Goal: Task Accomplishment & Management: Use online tool/utility

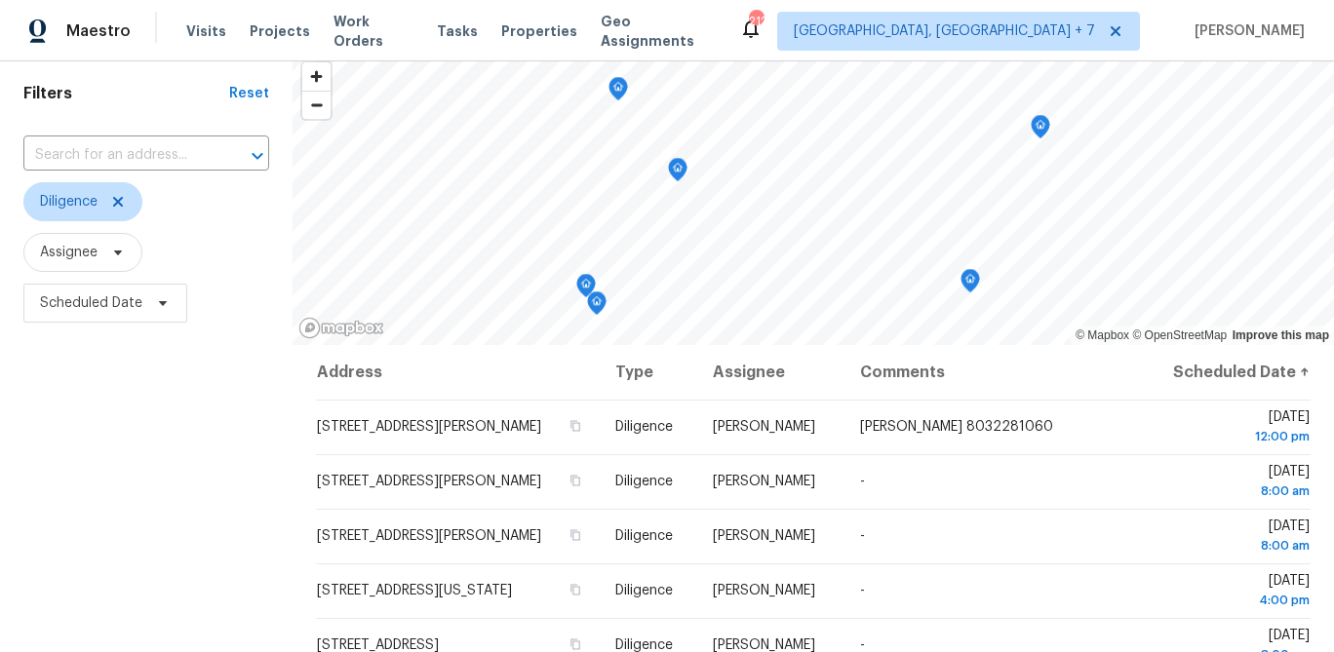
scroll to position [57, 0]
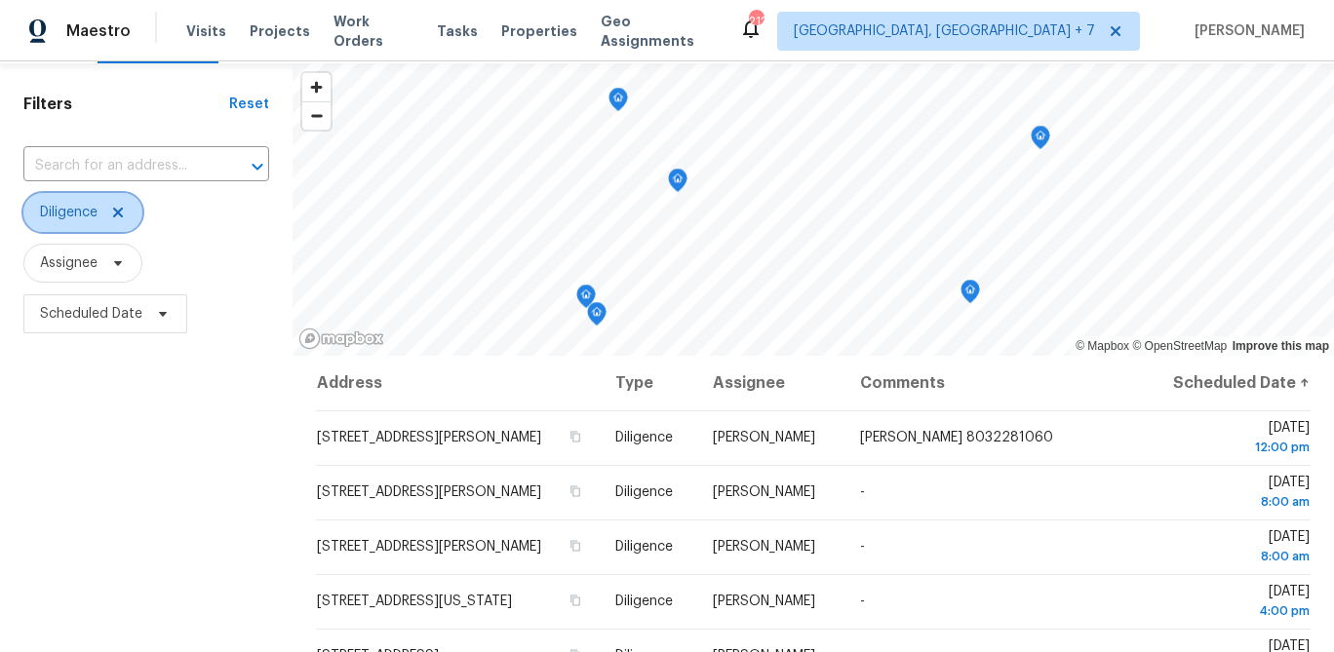
click at [60, 220] on span "Diligence" at bounding box center [69, 213] width 58 height 20
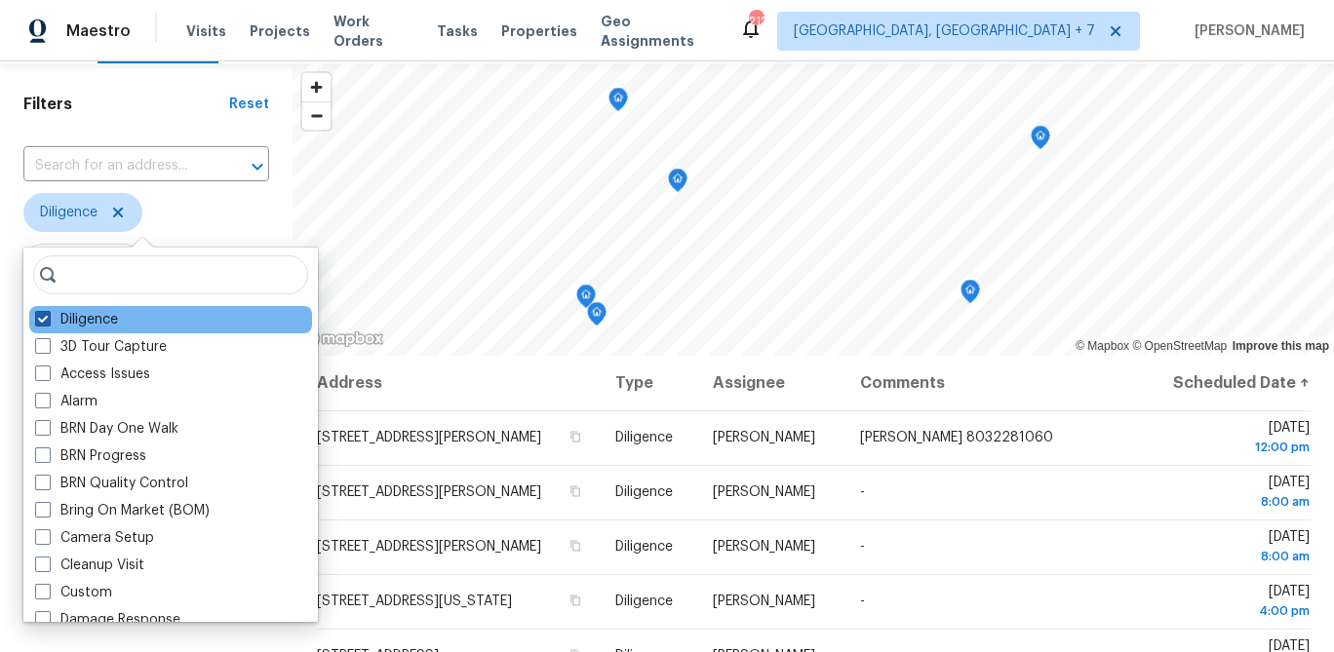
click at [44, 319] on span at bounding box center [43, 319] width 16 height 16
click at [44, 319] on input "Diligence" at bounding box center [41, 316] width 13 height 13
checkbox input "false"
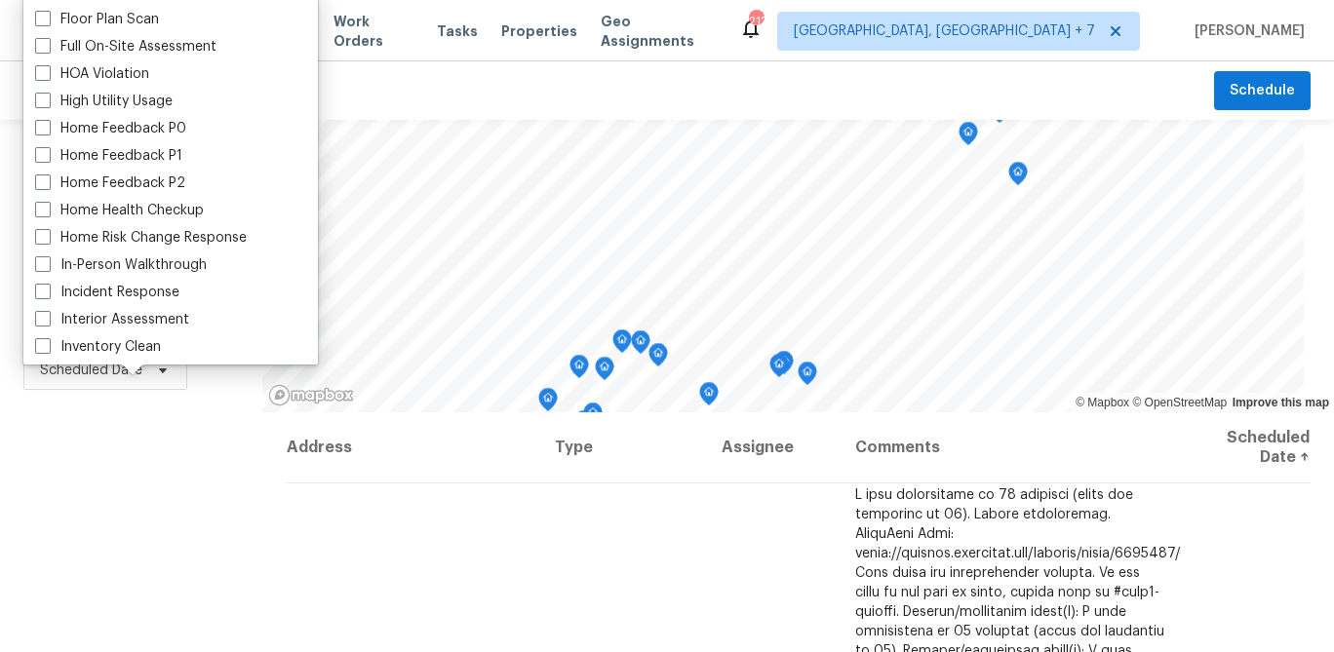
scroll to position [520, 0]
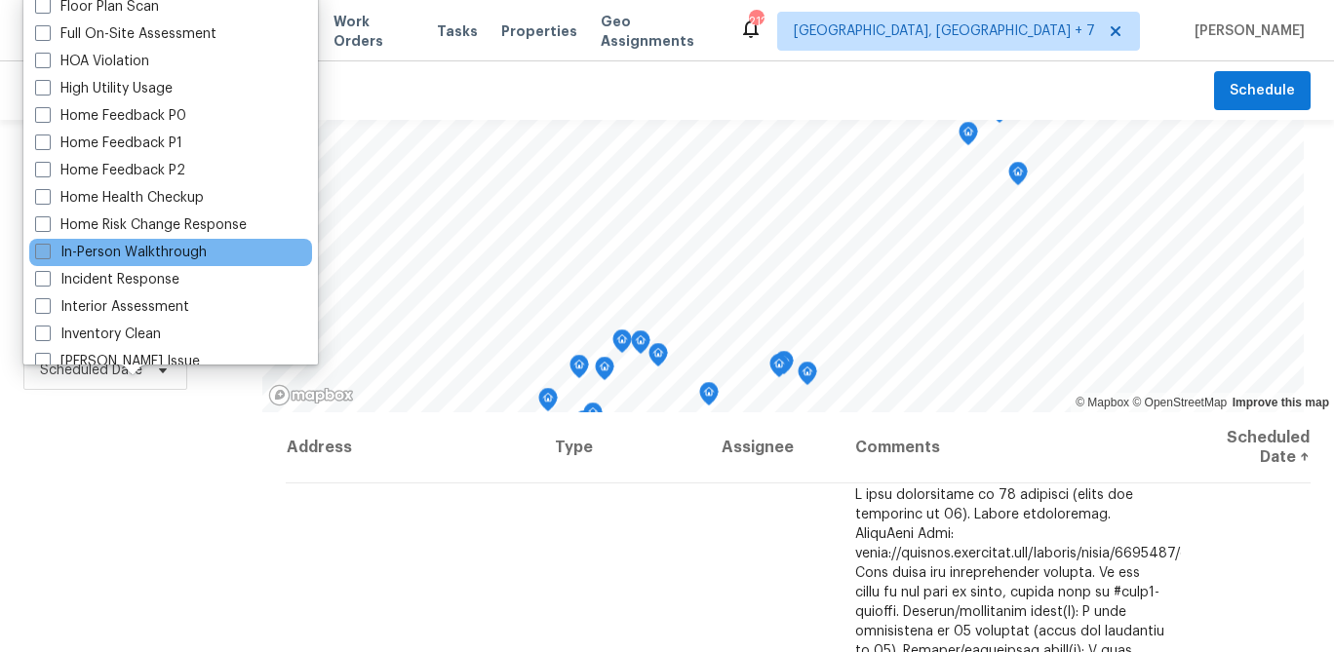
click at [45, 252] on span at bounding box center [43, 252] width 16 height 16
click at [45, 252] on input "In-Person Walkthrough" at bounding box center [41, 249] width 13 height 13
checkbox input "true"
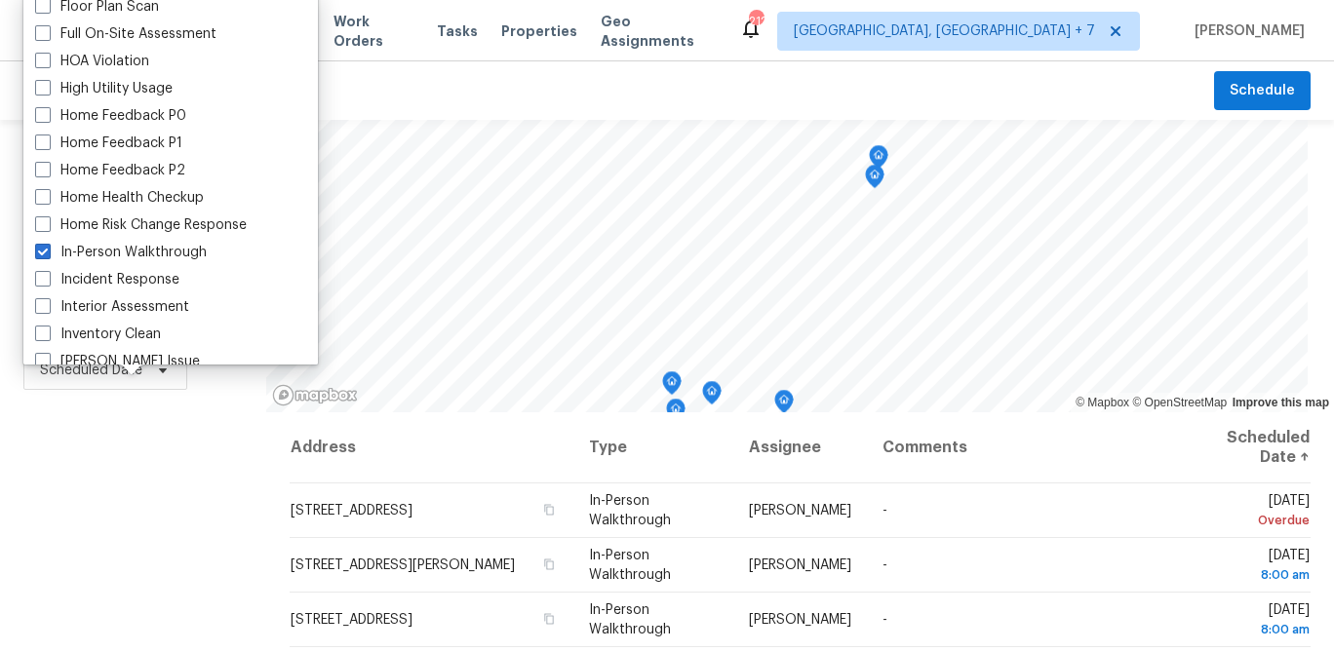
click at [100, 507] on div "Filters Reset ​ In-Person Walkthrough Assignee Scheduled Date" at bounding box center [133, 527] width 266 height 814
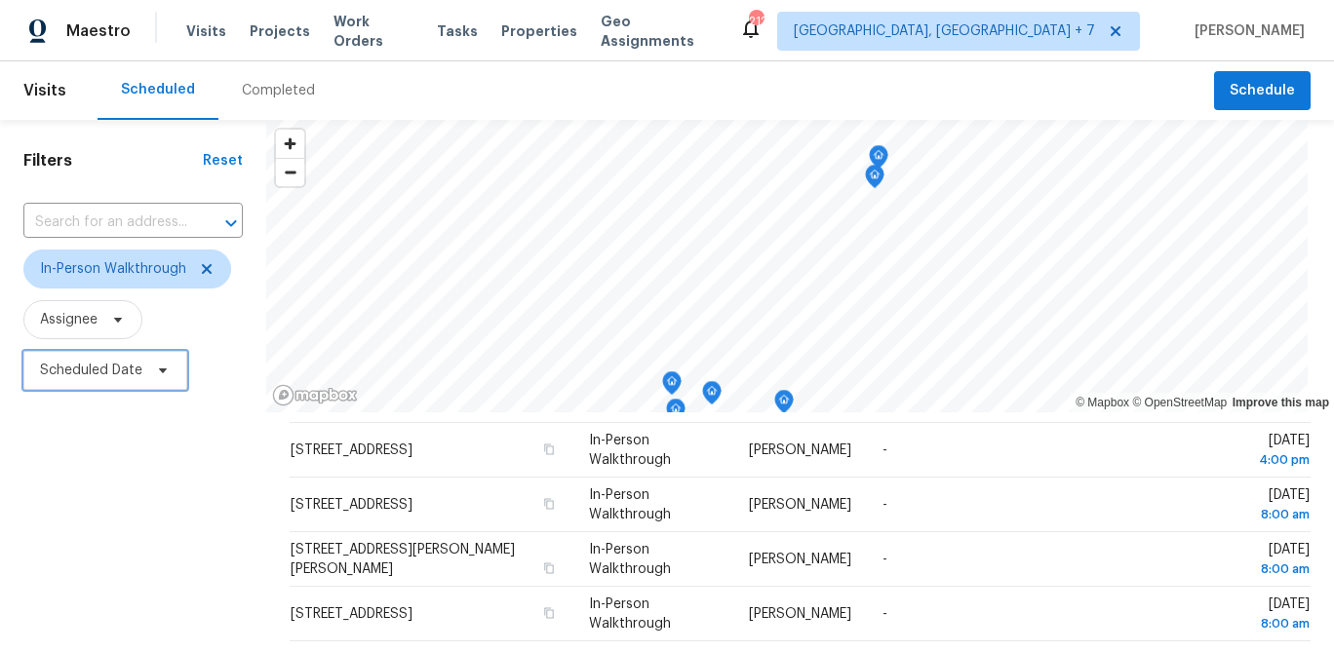
click at [113, 383] on span "Scheduled Date" at bounding box center [105, 370] width 164 height 39
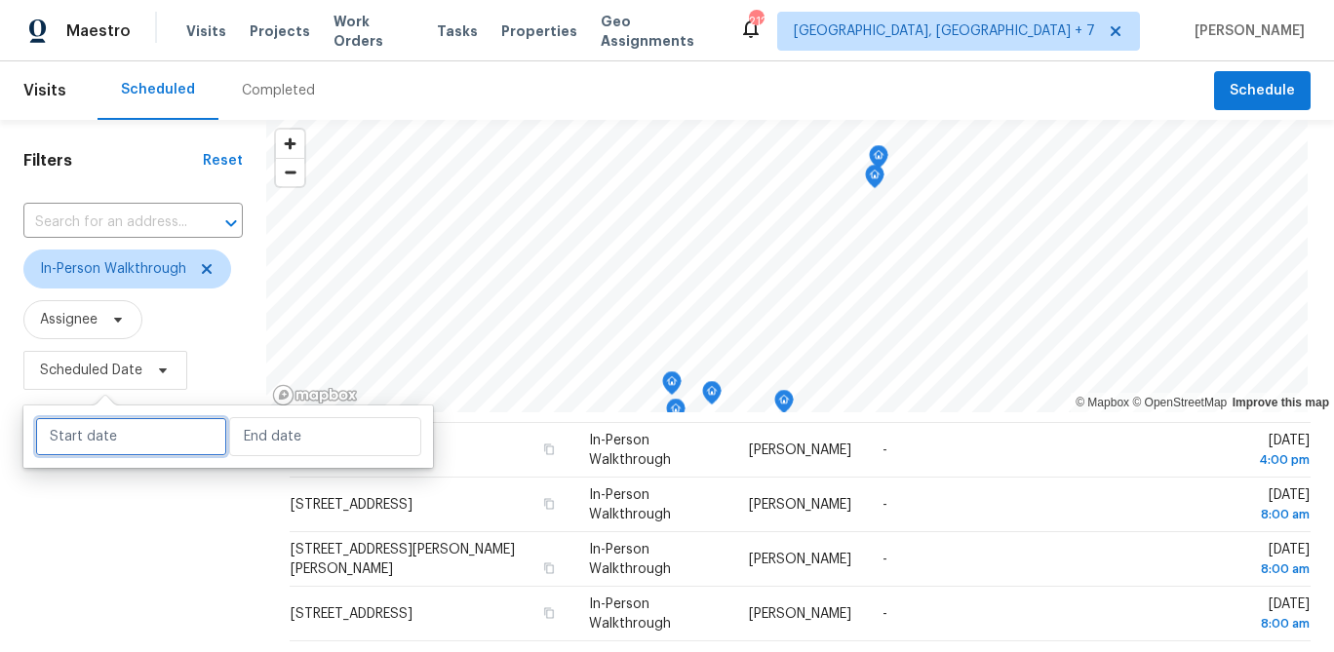
click at [131, 445] on input "text" at bounding box center [131, 436] width 192 height 39
select select "9"
select select "2025"
select select "10"
select select "2025"
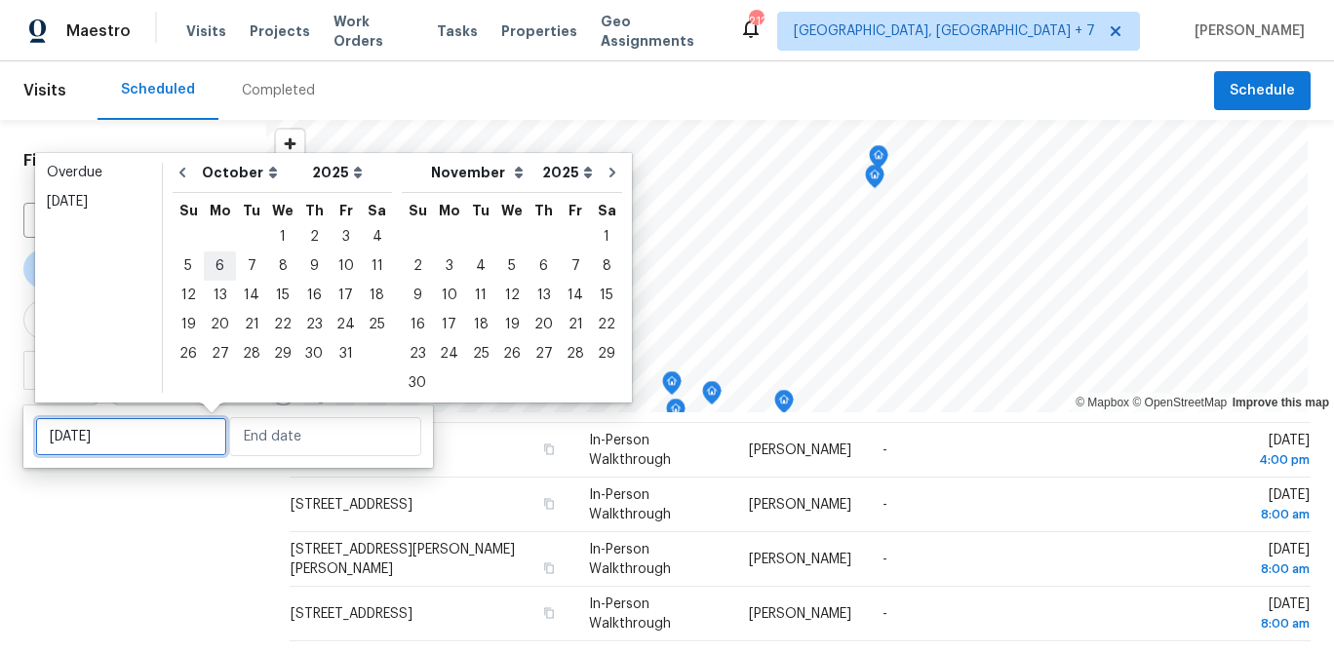
type input "[DATE]"
click at [332, 237] on div "3" at bounding box center [346, 236] width 32 height 27
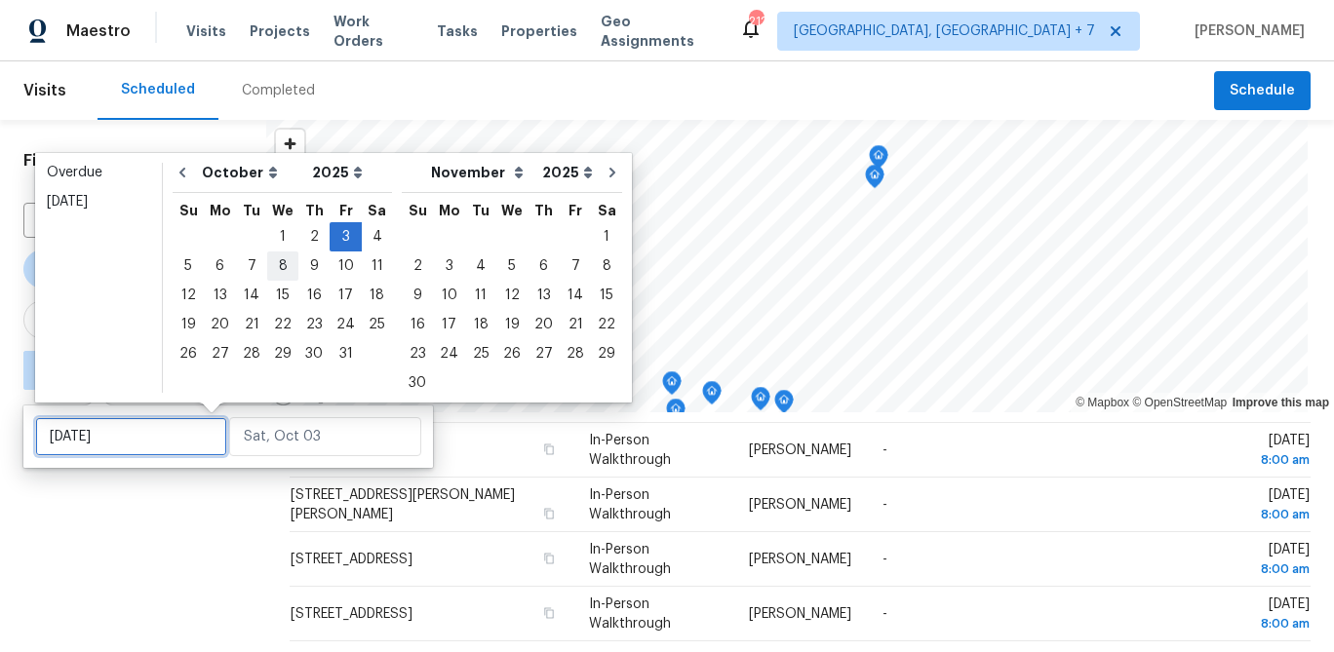
type input "[DATE]"
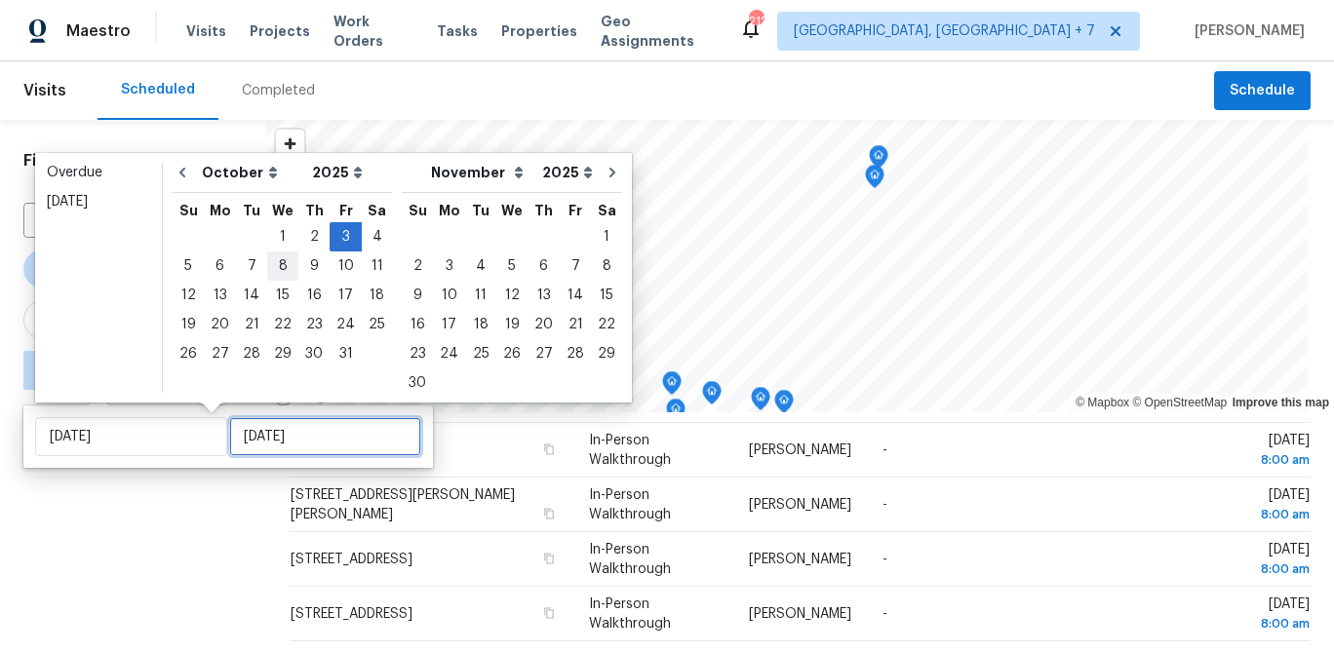
type input "[DATE]"
click at [189, 266] on div "5" at bounding box center [188, 266] width 31 height 27
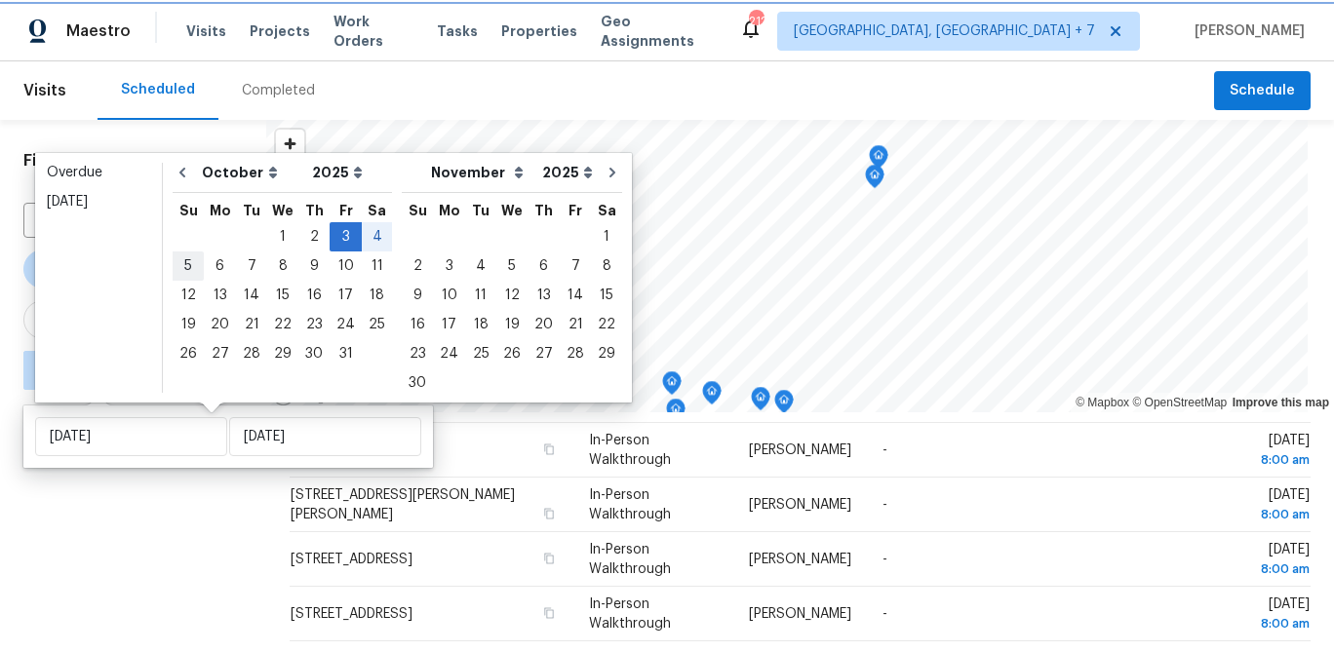
type input "[DATE]"
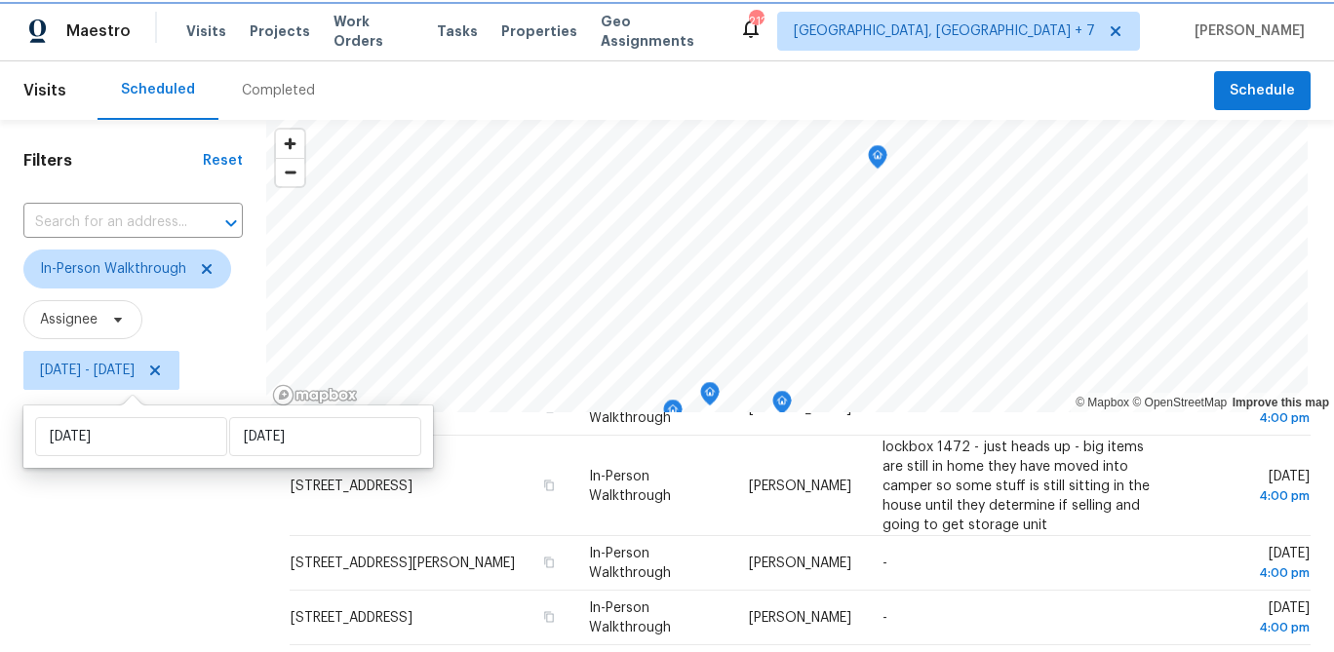
scroll to position [375, 0]
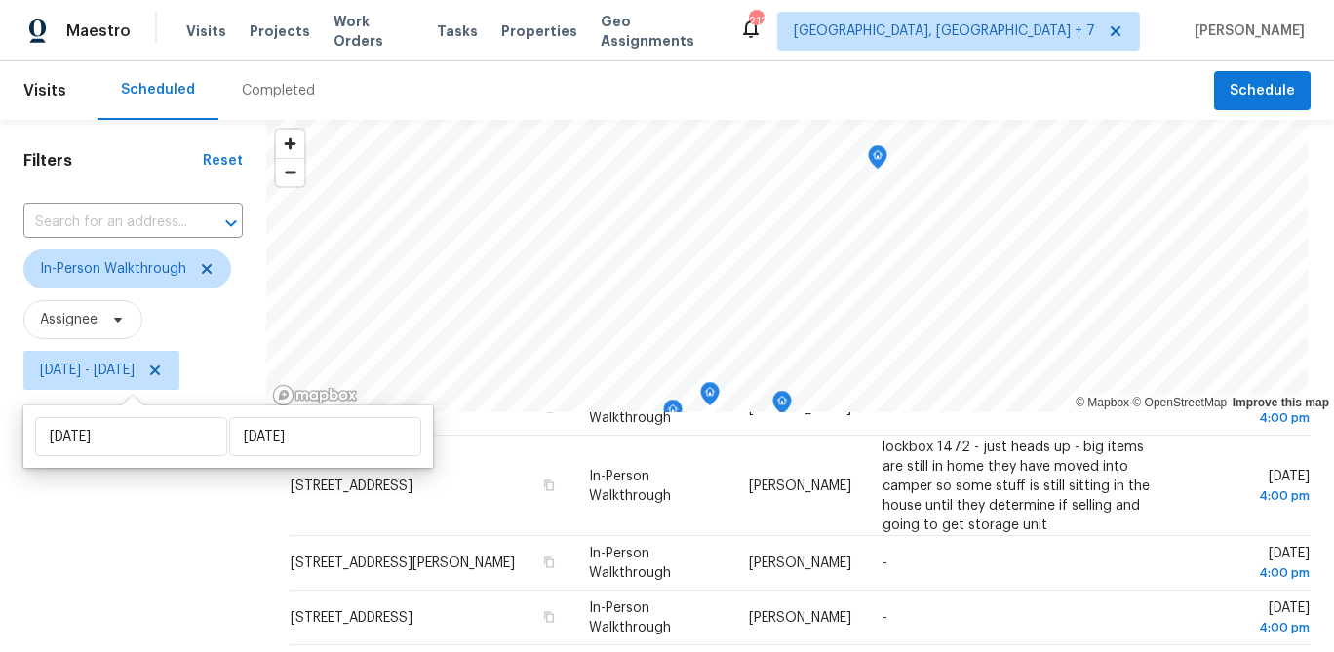
click at [201, 565] on div "Filters Reset ​ In-Person Walkthrough Assignee [DATE] - [DATE]" at bounding box center [133, 527] width 266 height 814
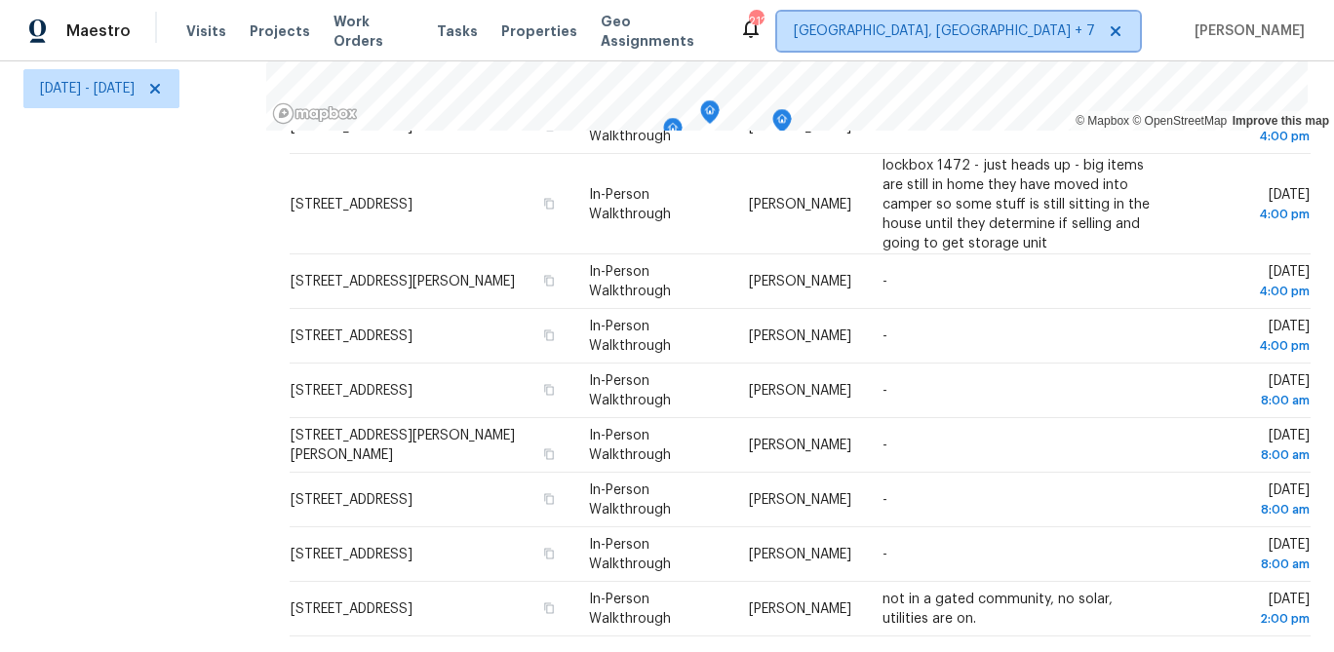
click at [1016, 39] on span "[GEOGRAPHIC_DATA], [GEOGRAPHIC_DATA] + 7" at bounding box center [944, 31] width 301 height 20
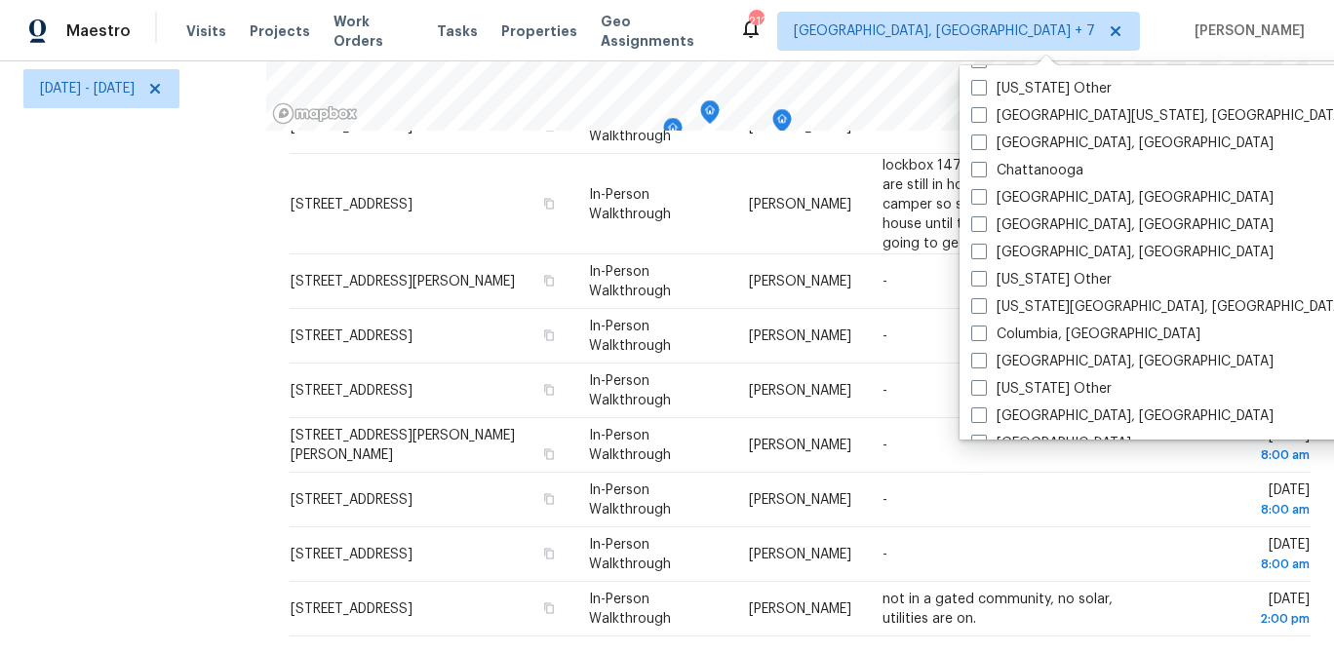
scroll to position [527, 0]
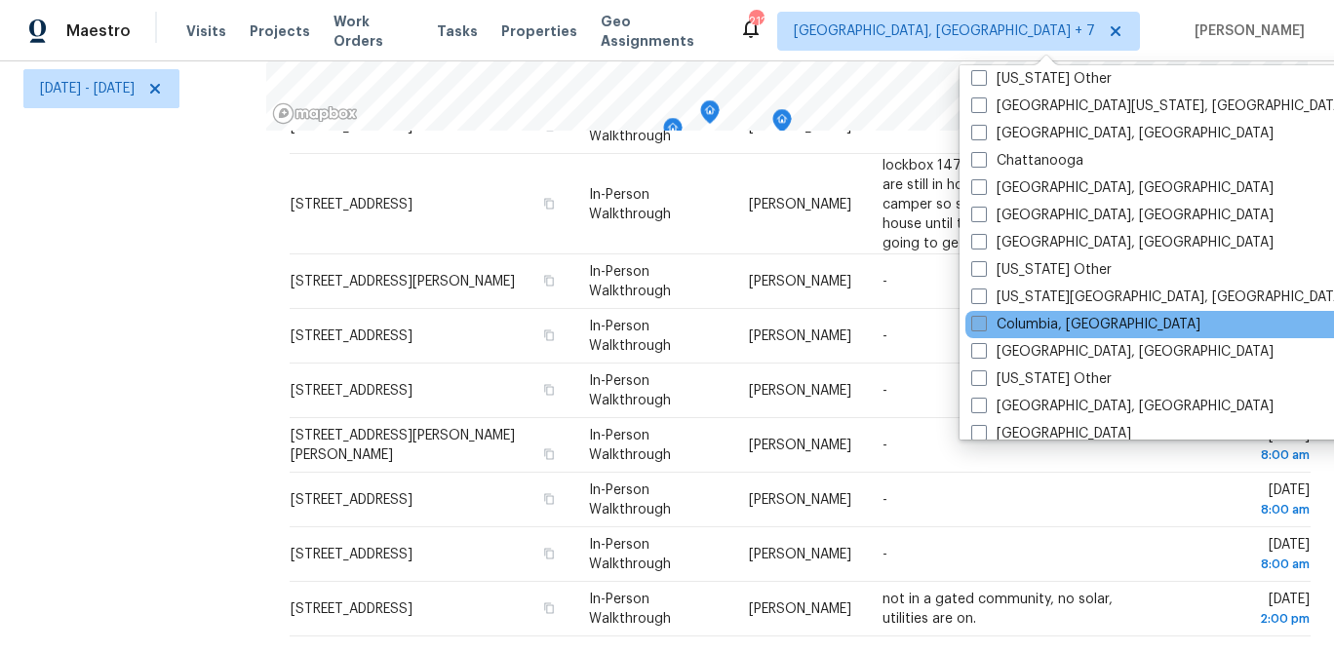
click at [1021, 329] on label "Columbia, [GEOGRAPHIC_DATA]" at bounding box center [1085, 325] width 229 height 20
click at [984, 328] on input "Columbia, [GEOGRAPHIC_DATA]" at bounding box center [977, 321] width 13 height 13
checkbox input "true"
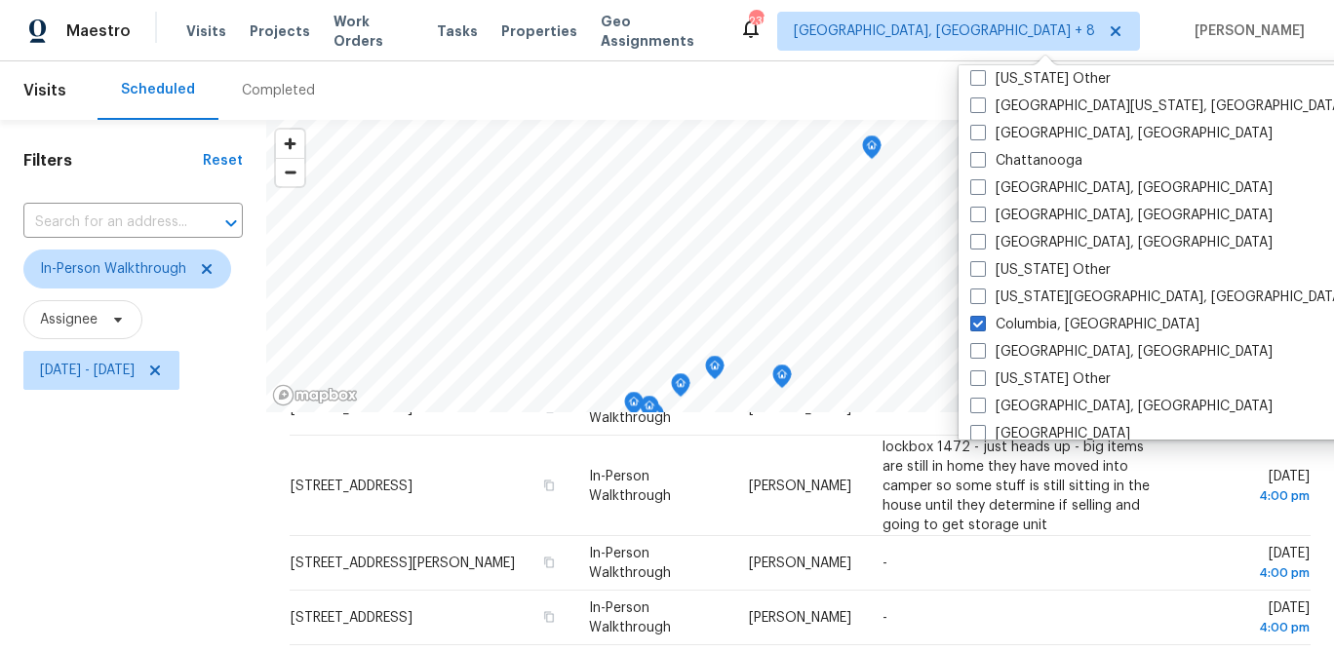
click at [189, 494] on div "Filters Reset ​ In-Person Walkthrough Assignee [DATE] - [DATE]" at bounding box center [133, 527] width 266 height 814
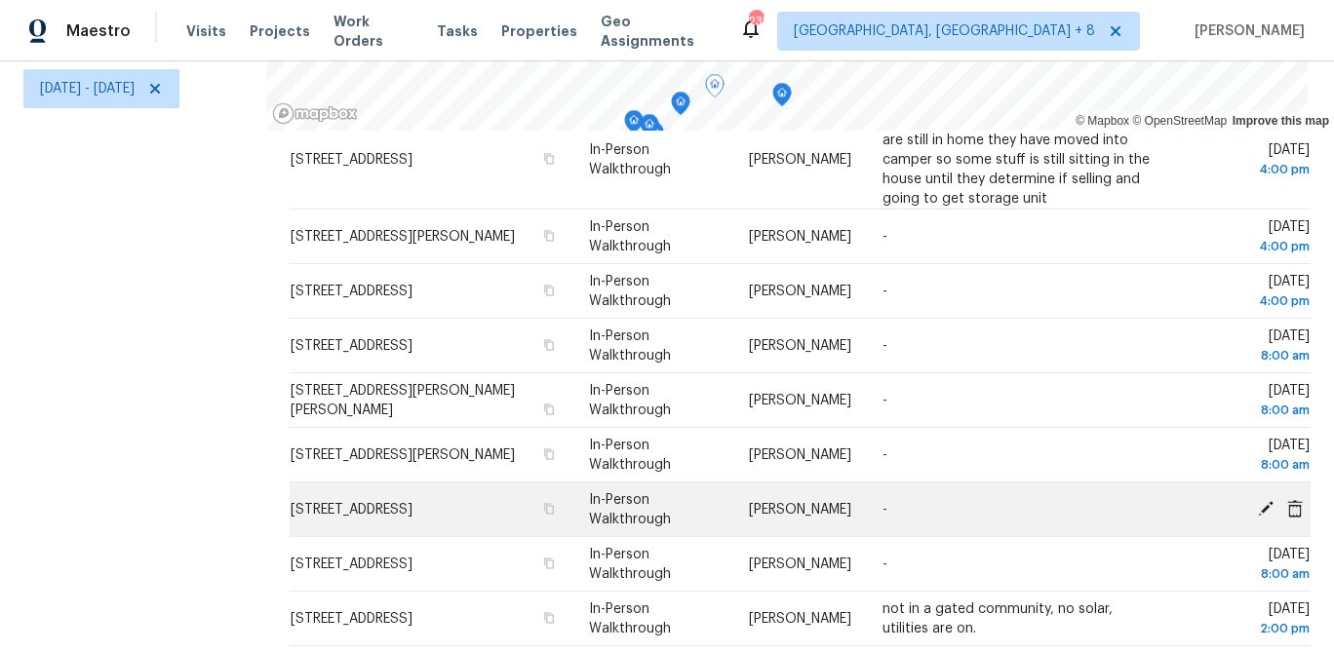
scroll to position [423, 0]
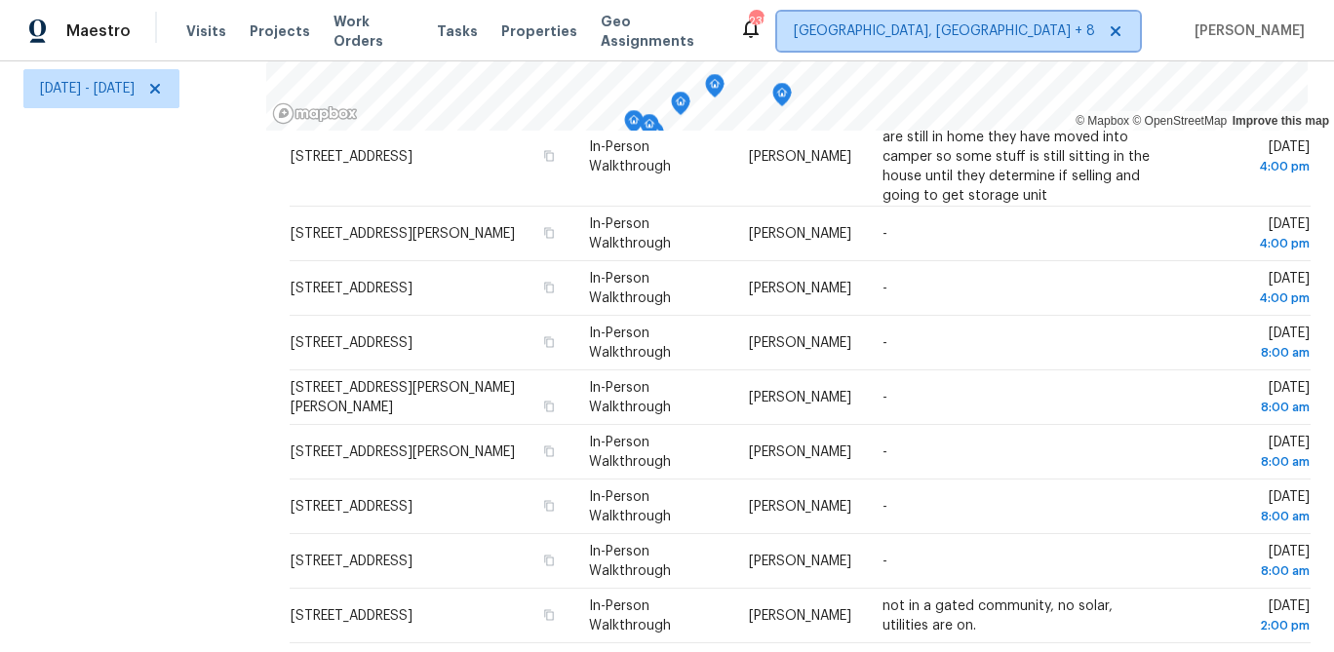
click at [1005, 32] on span "[GEOGRAPHIC_DATA], [GEOGRAPHIC_DATA] + 8" at bounding box center [944, 31] width 301 height 20
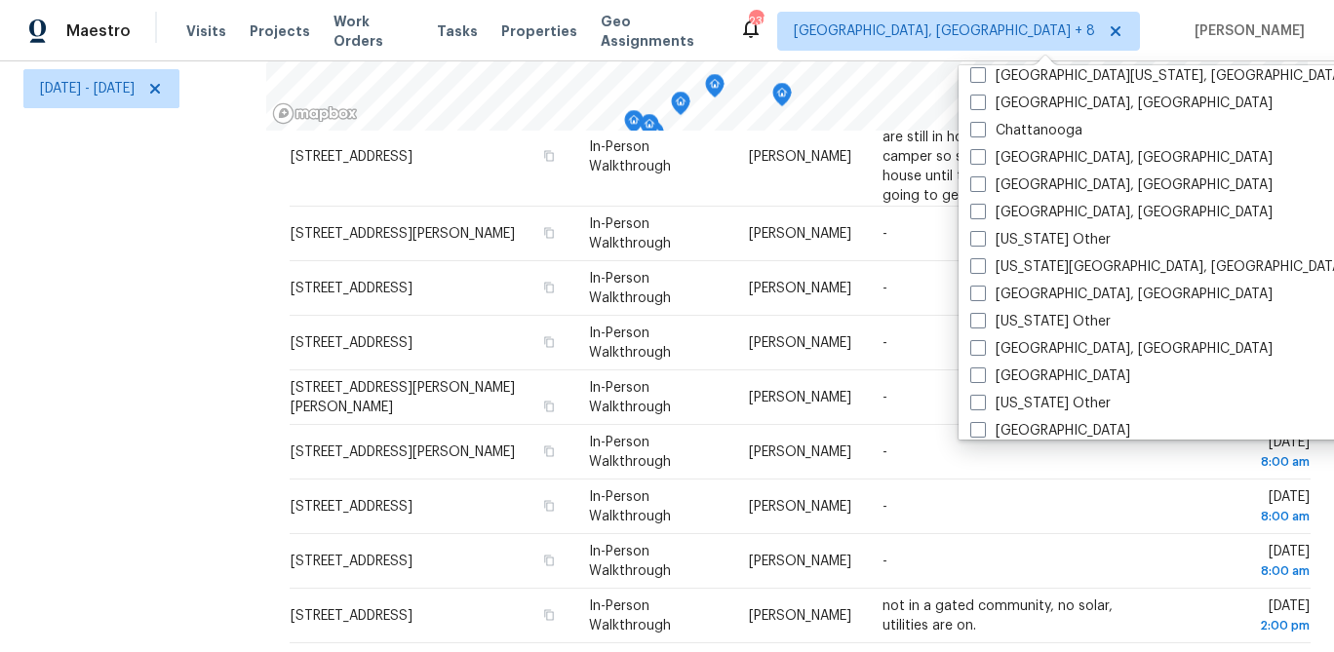
scroll to position [585, 0]
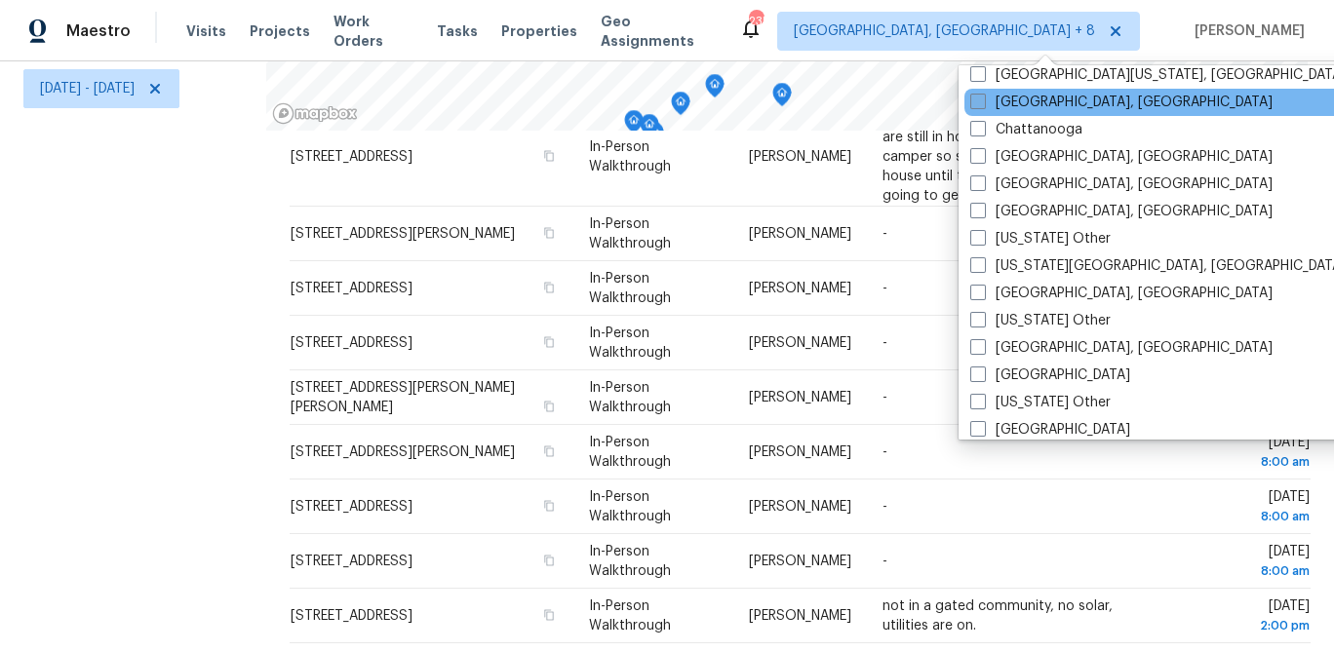
click at [973, 105] on span at bounding box center [978, 102] width 16 height 16
click at [973, 105] on input "[GEOGRAPHIC_DATA], [GEOGRAPHIC_DATA]" at bounding box center [976, 99] width 13 height 13
checkbox input "true"
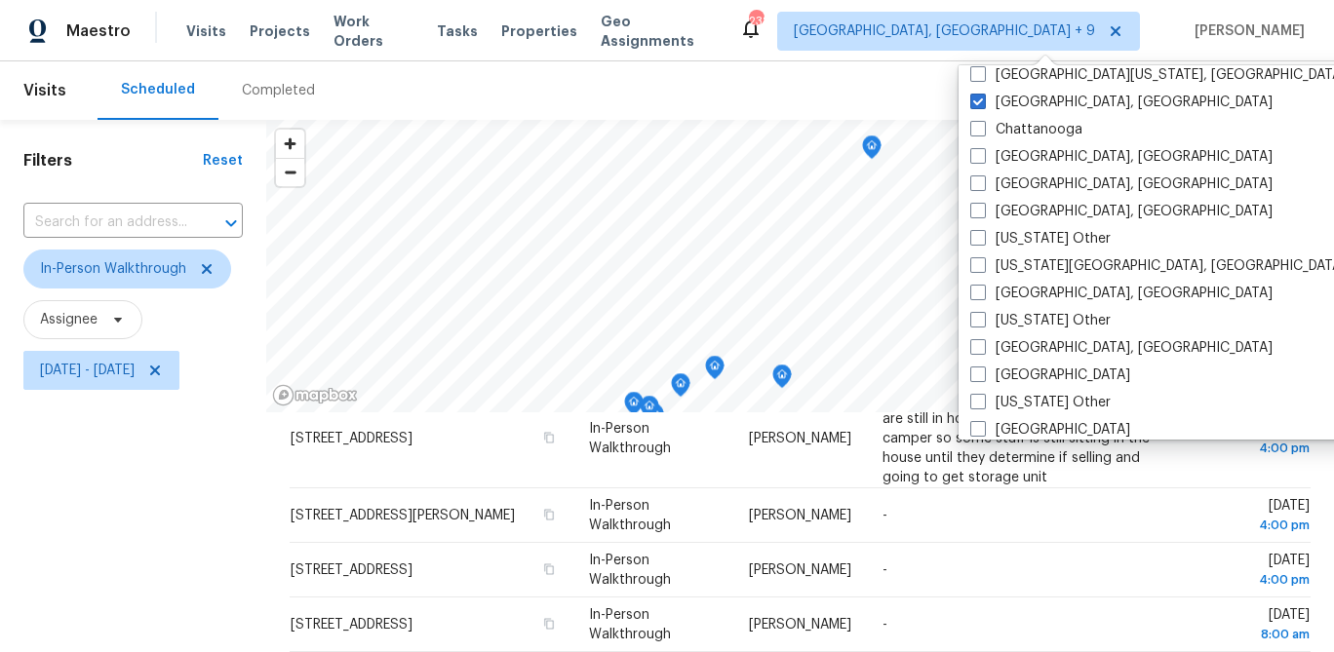
click at [121, 523] on div "Filters Reset ​ In-Person Walkthrough Assignee [DATE] - [DATE]" at bounding box center [133, 527] width 266 height 814
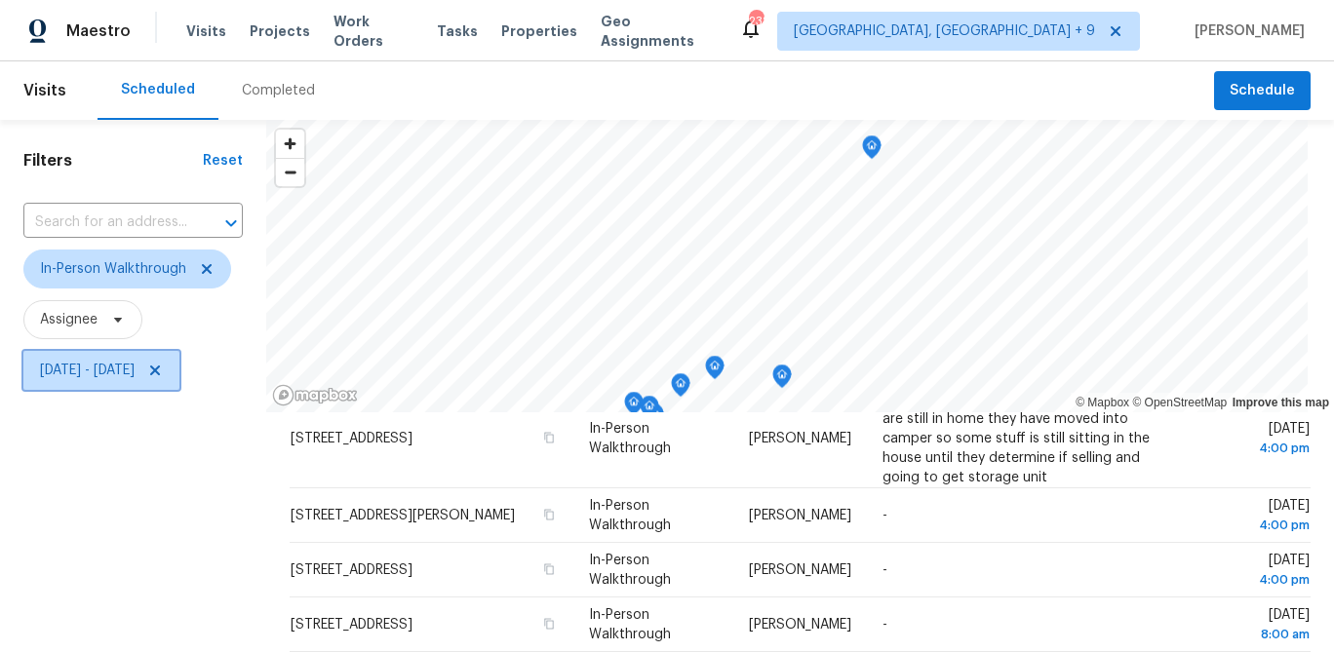
click at [141, 381] on span "[DATE] - [DATE]" at bounding box center [101, 370] width 156 height 39
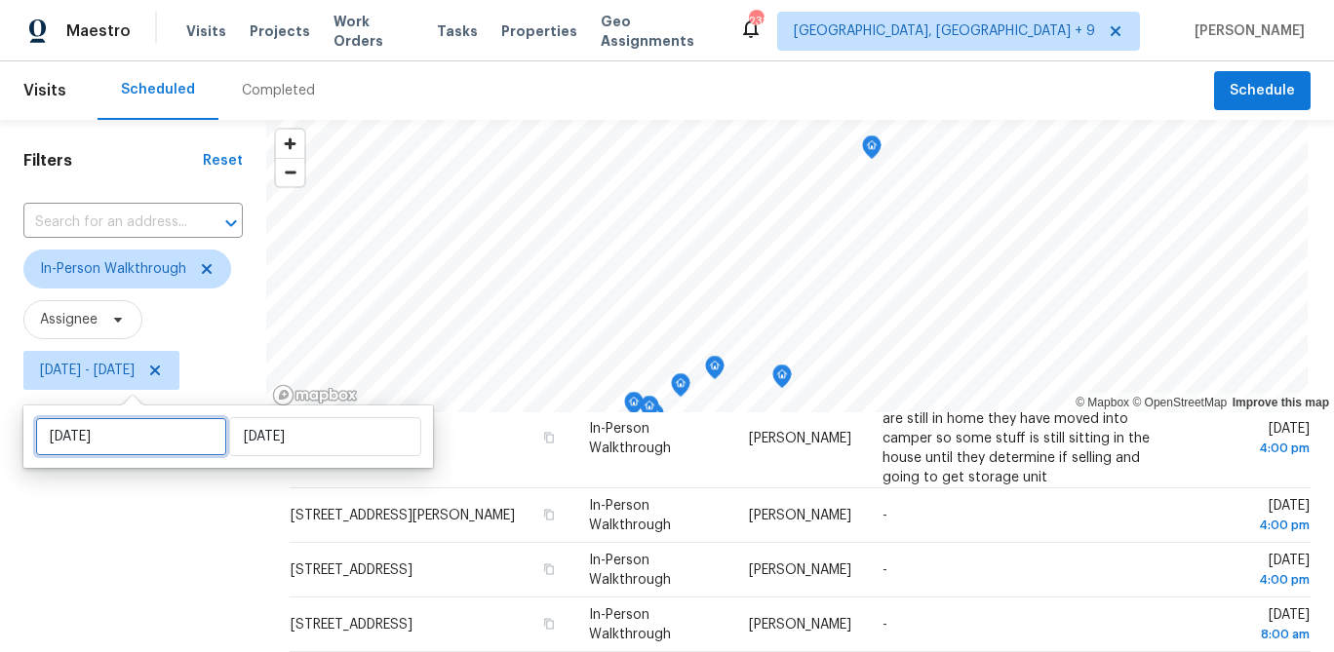
click at [142, 439] on input "[DATE]" at bounding box center [131, 436] width 192 height 39
select select "9"
select select "2025"
select select "10"
select select "2025"
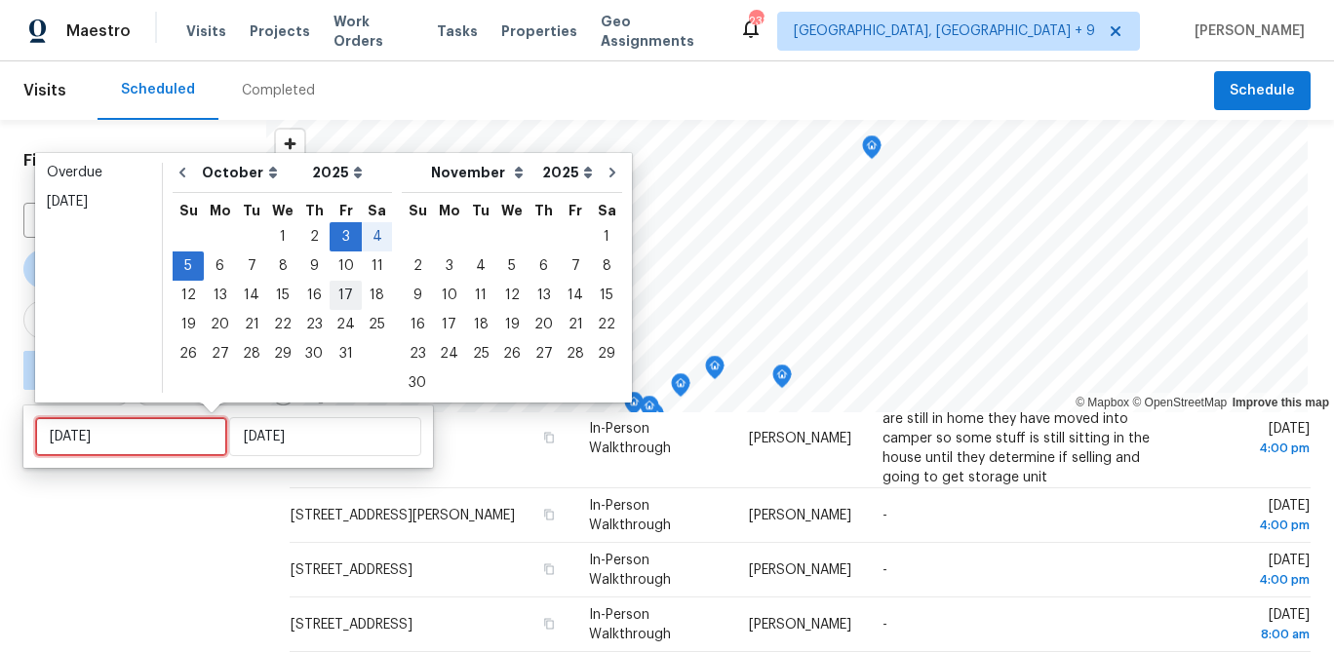
type input "[DATE]"
click at [375, 237] on div "4" at bounding box center [377, 236] width 30 height 27
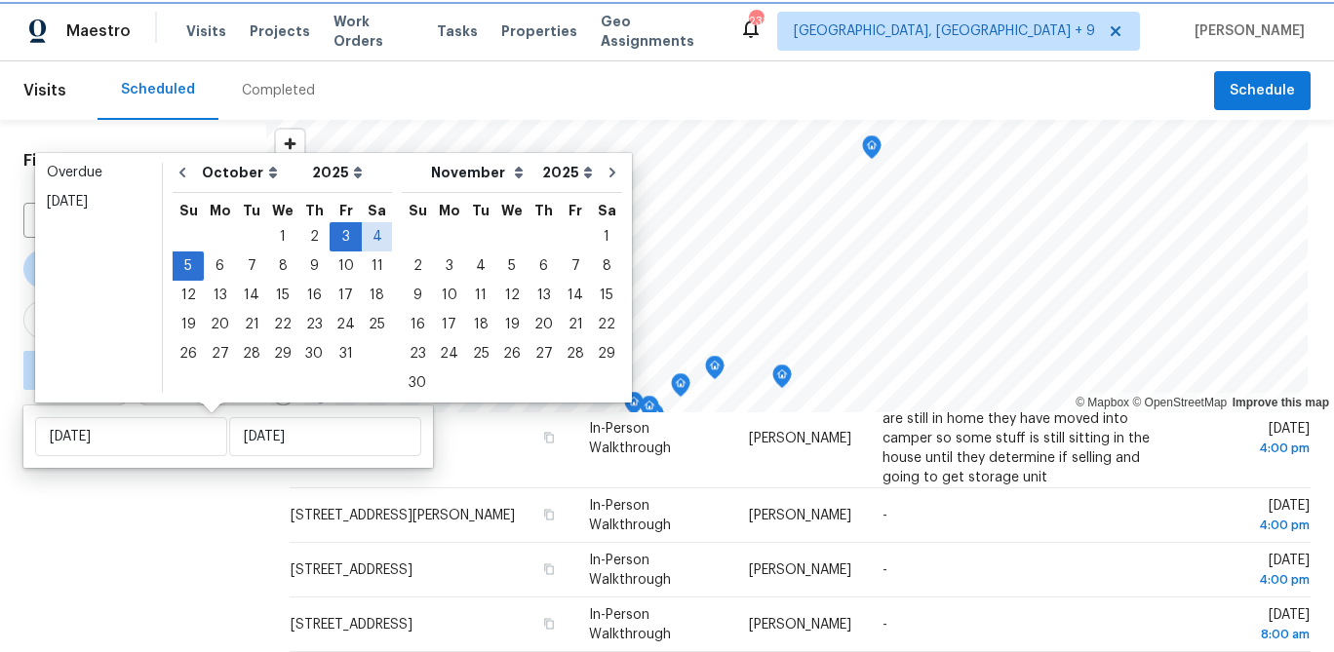
type input "[DATE]"
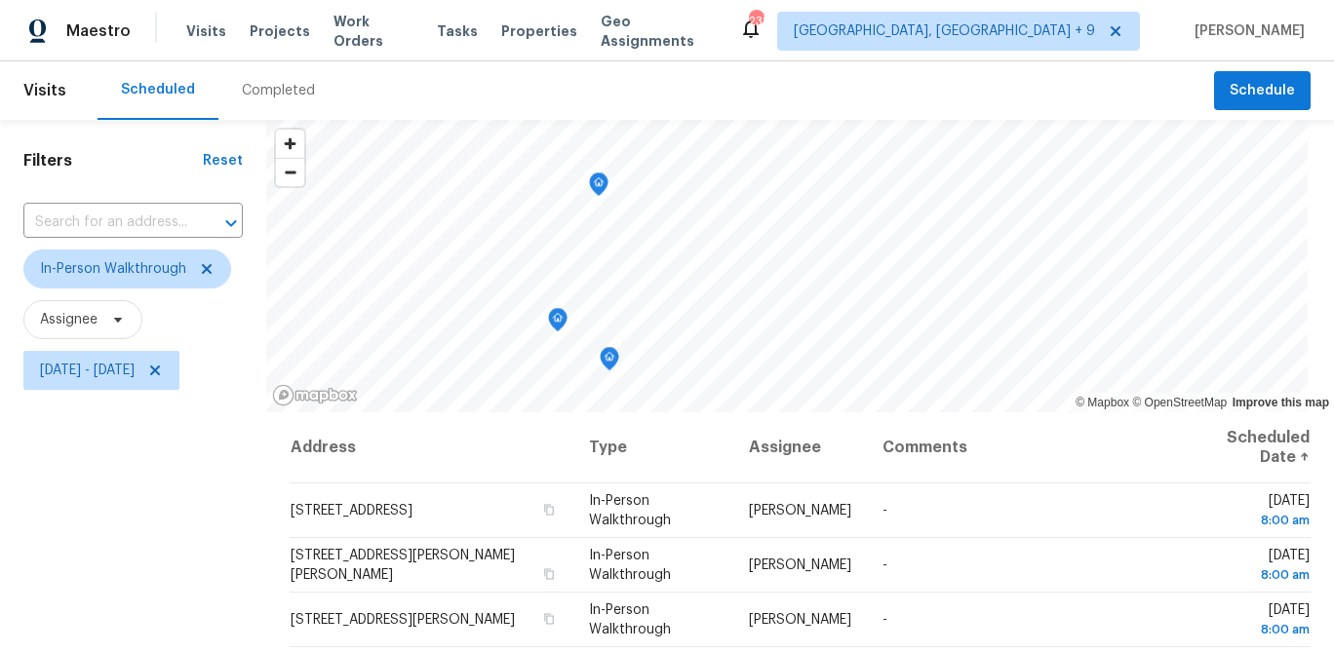
click at [261, 591] on div "Filters Reset ​ In-Person Walkthrough Assignee [DATE] - [DATE]" at bounding box center [133, 527] width 266 height 814
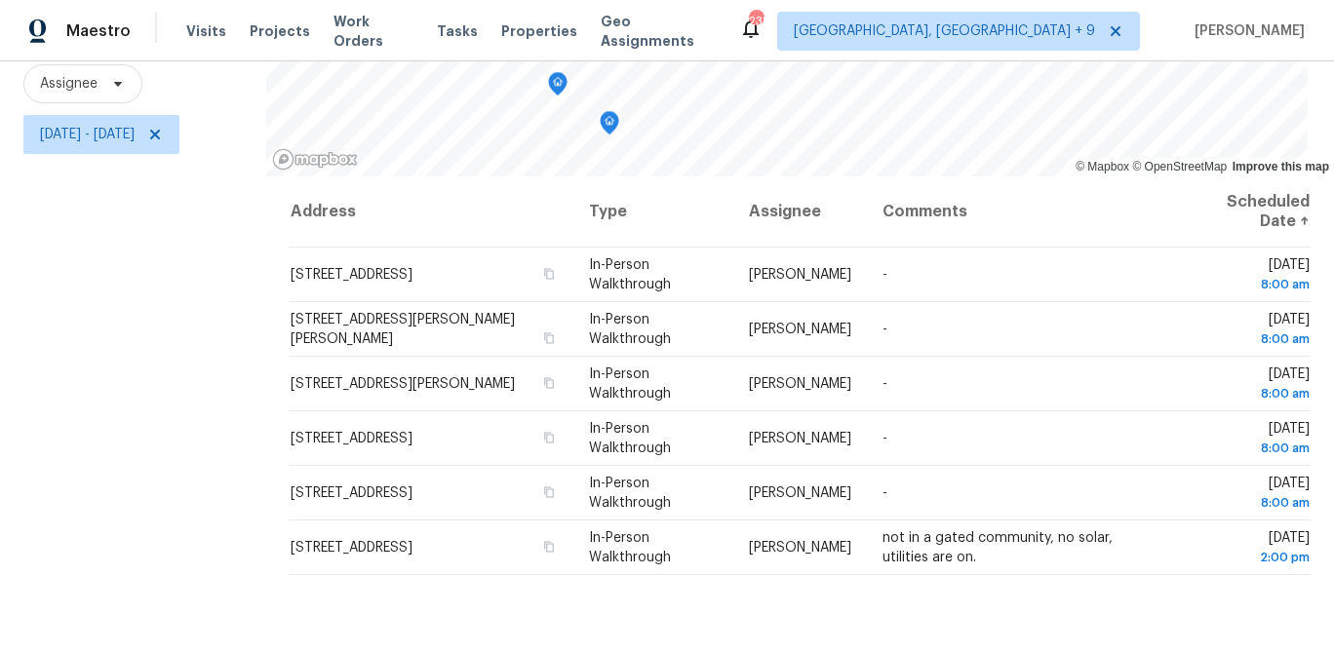
scroll to position [230, 0]
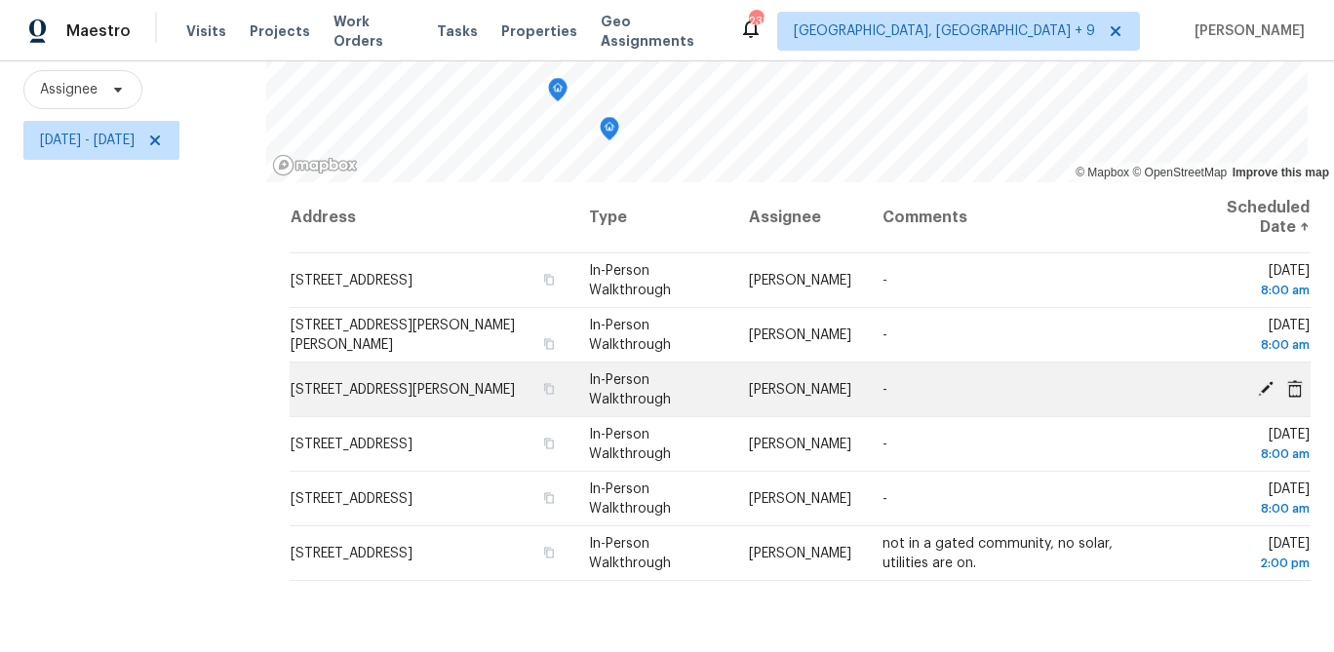
click at [1263, 384] on icon at bounding box center [1266, 388] width 18 height 18
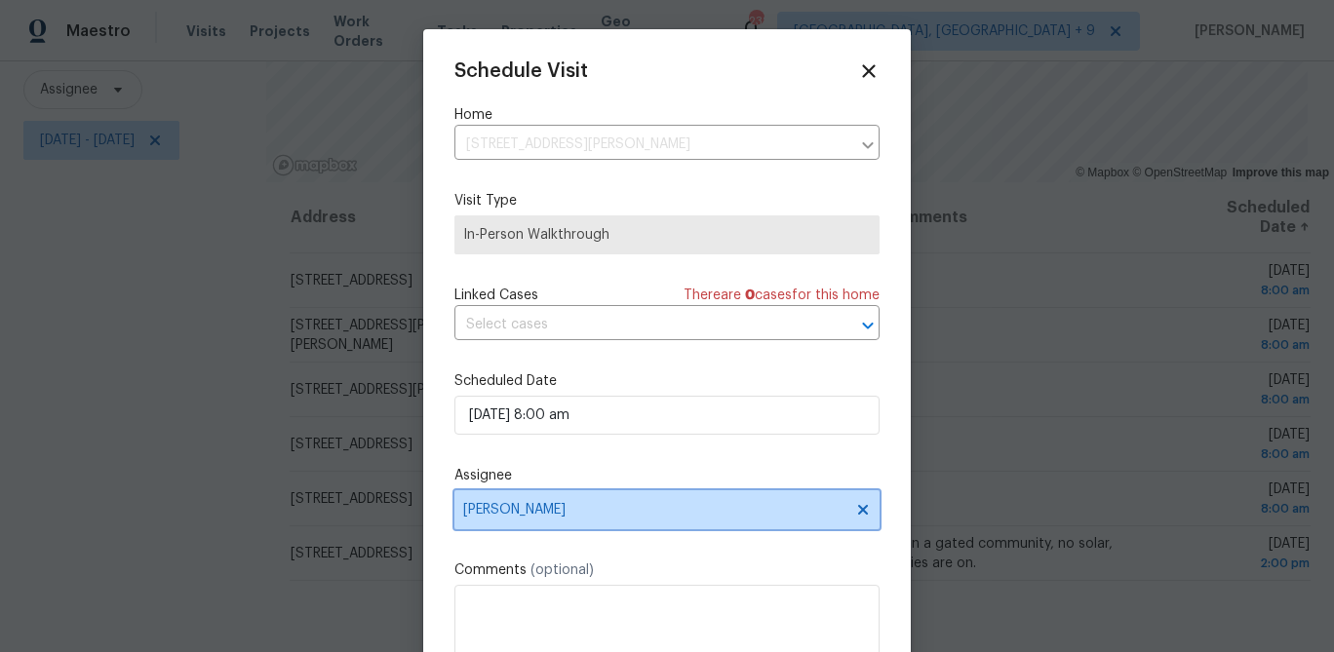
click at [593, 517] on span "[PERSON_NAME]" at bounding box center [654, 510] width 382 height 16
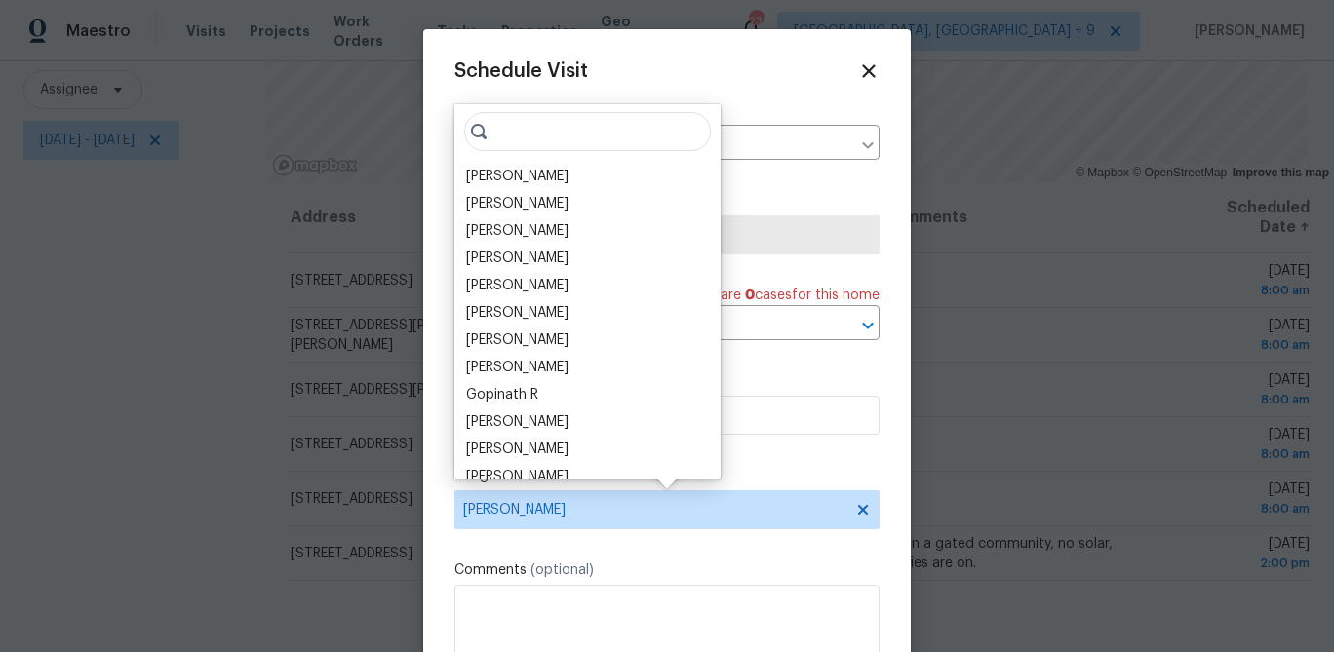
click at [539, 136] on input "search" at bounding box center [587, 131] width 247 height 39
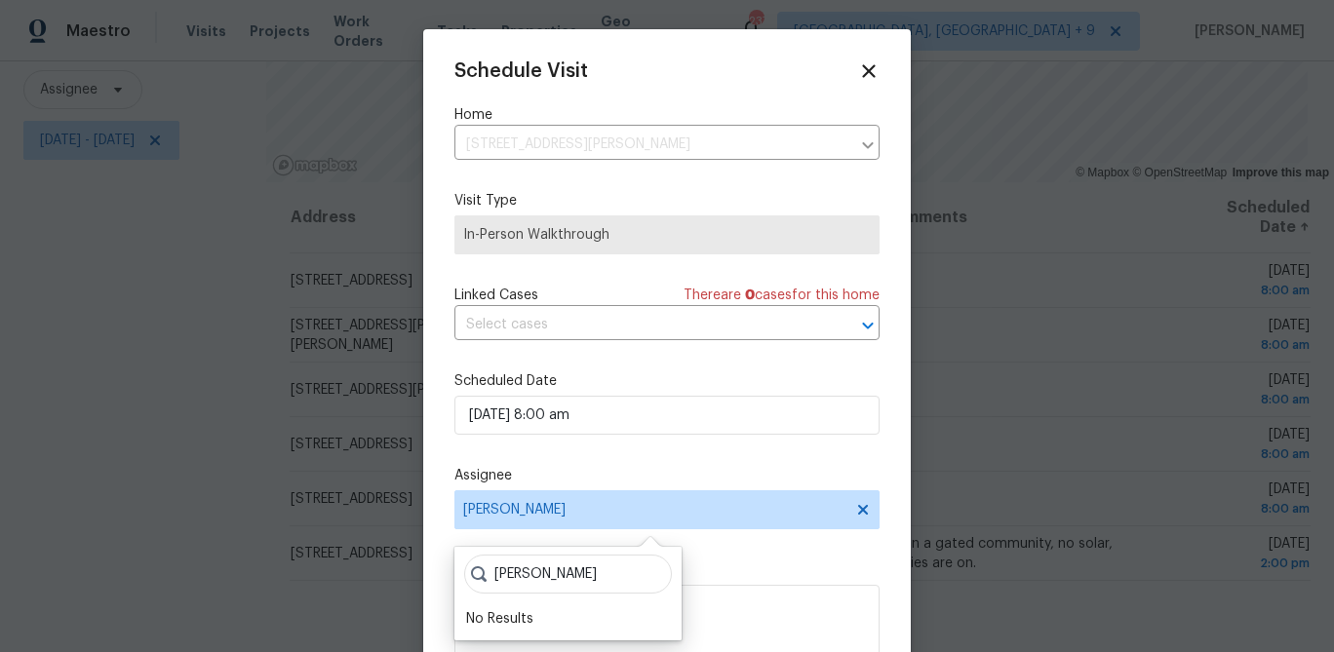
type input "[PERSON_NAME]"
click at [223, 295] on div at bounding box center [667, 326] width 1334 height 652
click at [874, 71] on icon at bounding box center [868, 70] width 22 height 22
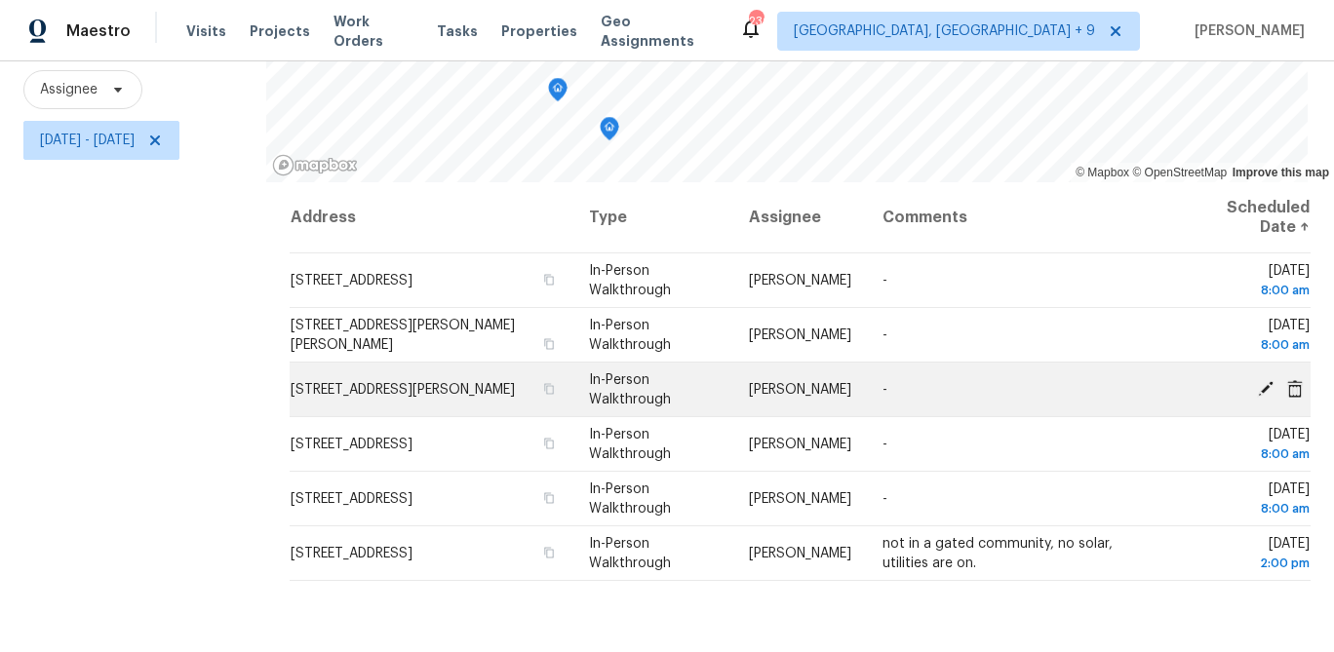
click at [1264, 385] on icon at bounding box center [1266, 388] width 16 height 16
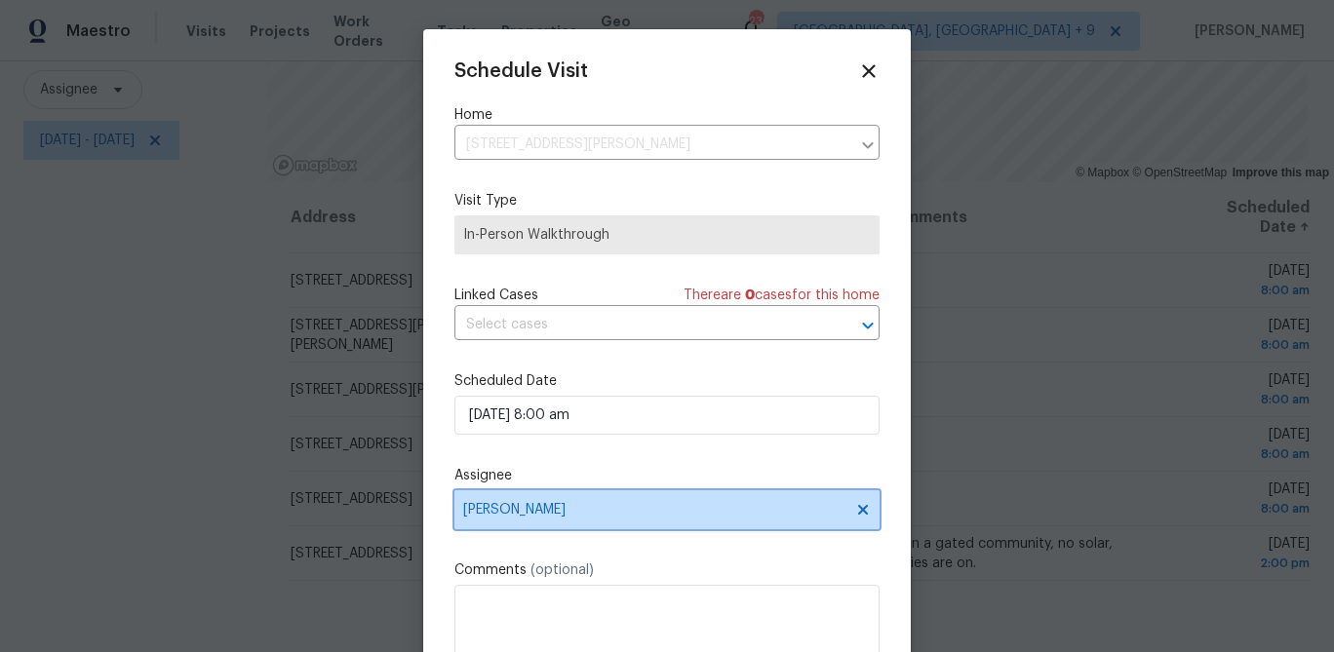
click at [576, 517] on span "[PERSON_NAME]" at bounding box center [654, 510] width 382 height 16
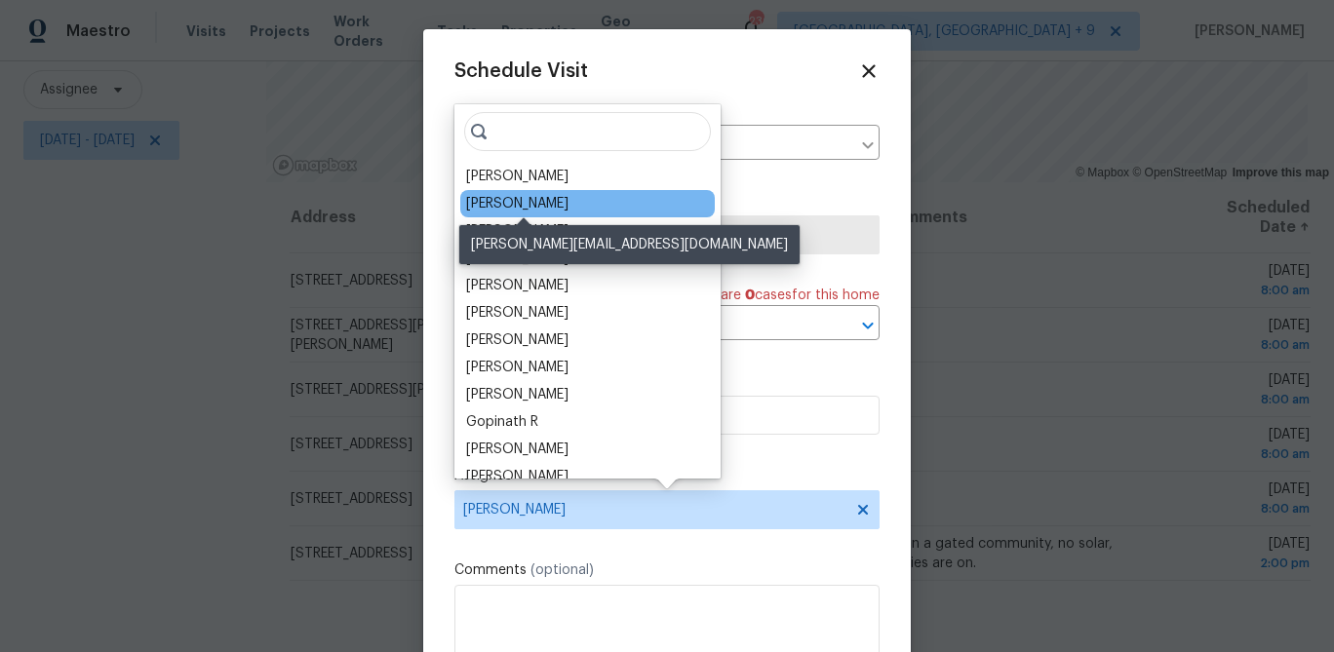
click at [567, 206] on div "[PERSON_NAME]" at bounding box center [517, 204] width 102 height 20
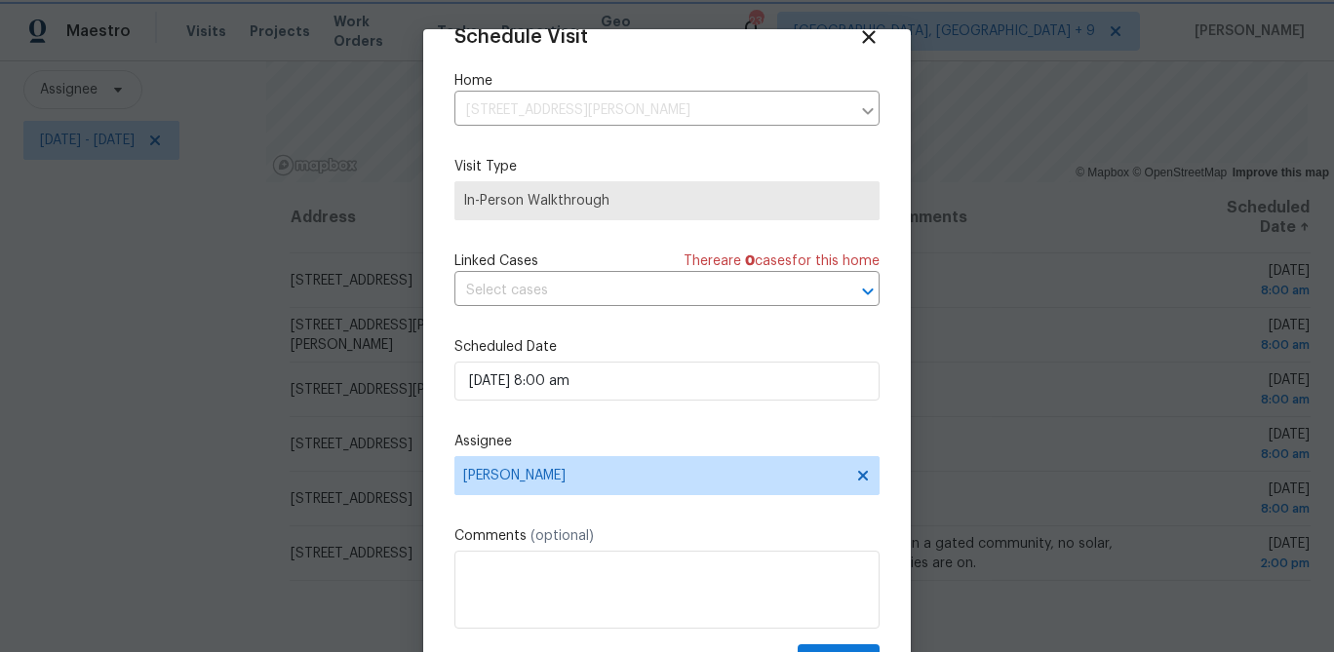
scroll to position [89, 0]
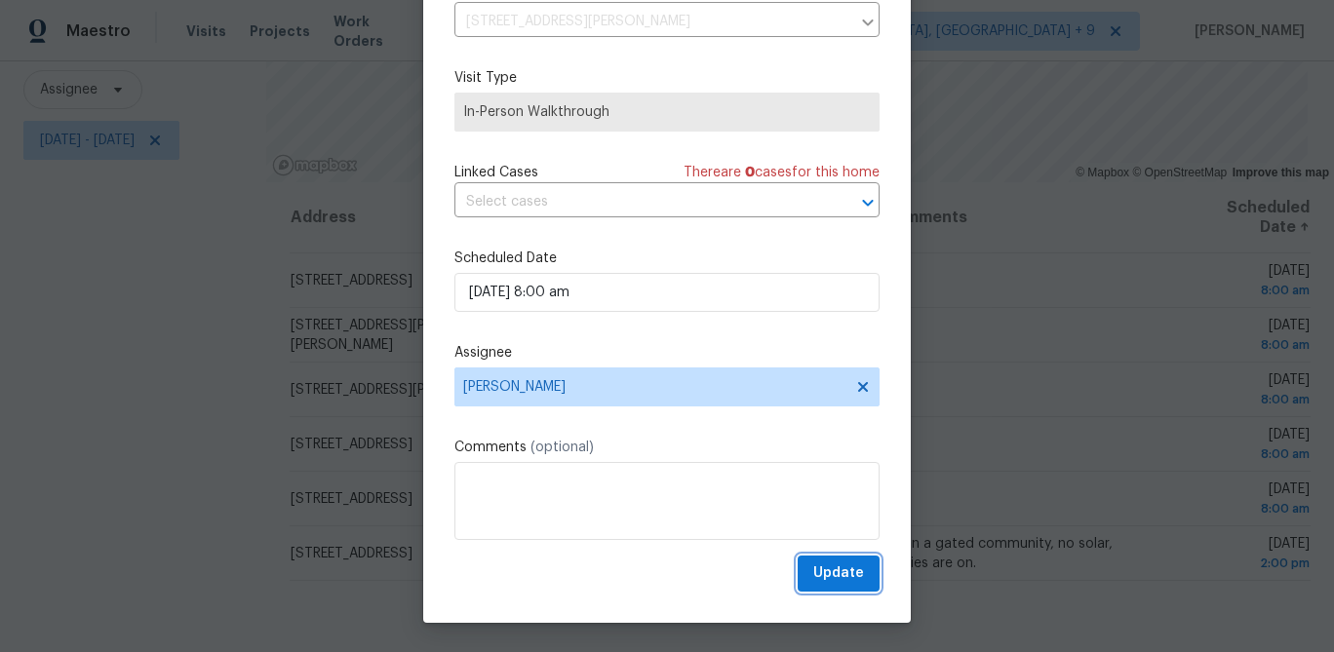
click at [844, 582] on span "Update" at bounding box center [838, 574] width 51 height 24
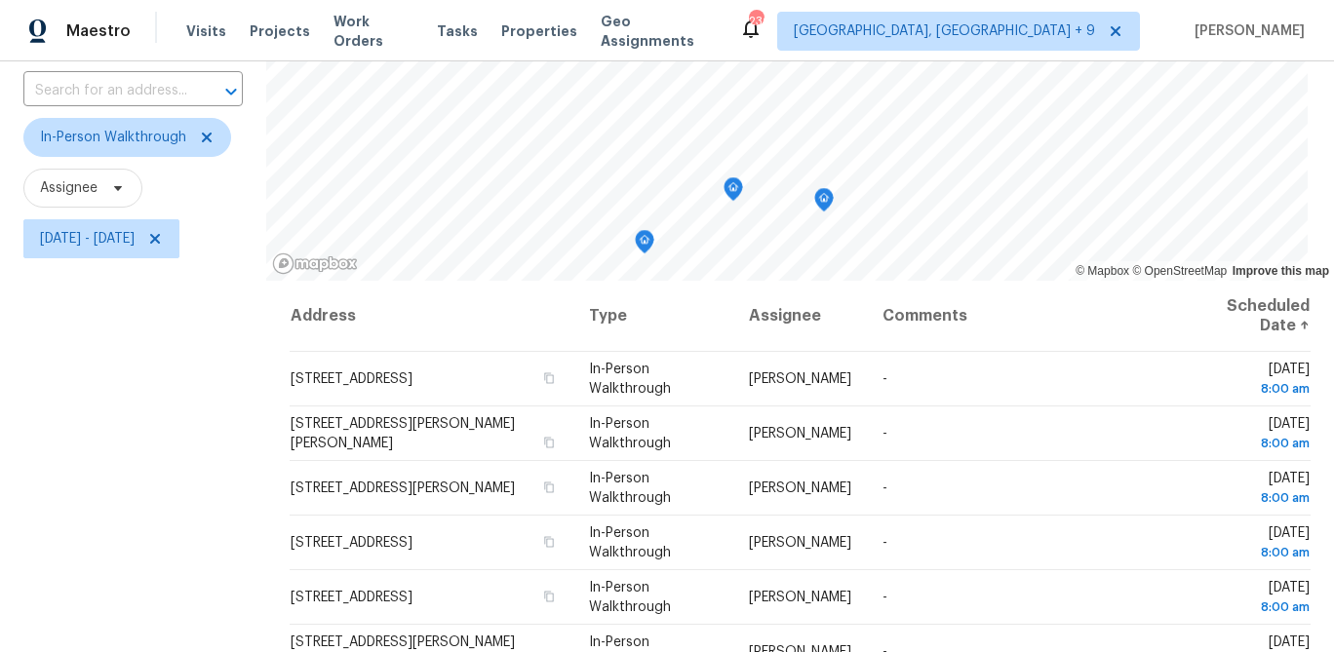
scroll to position [0, 0]
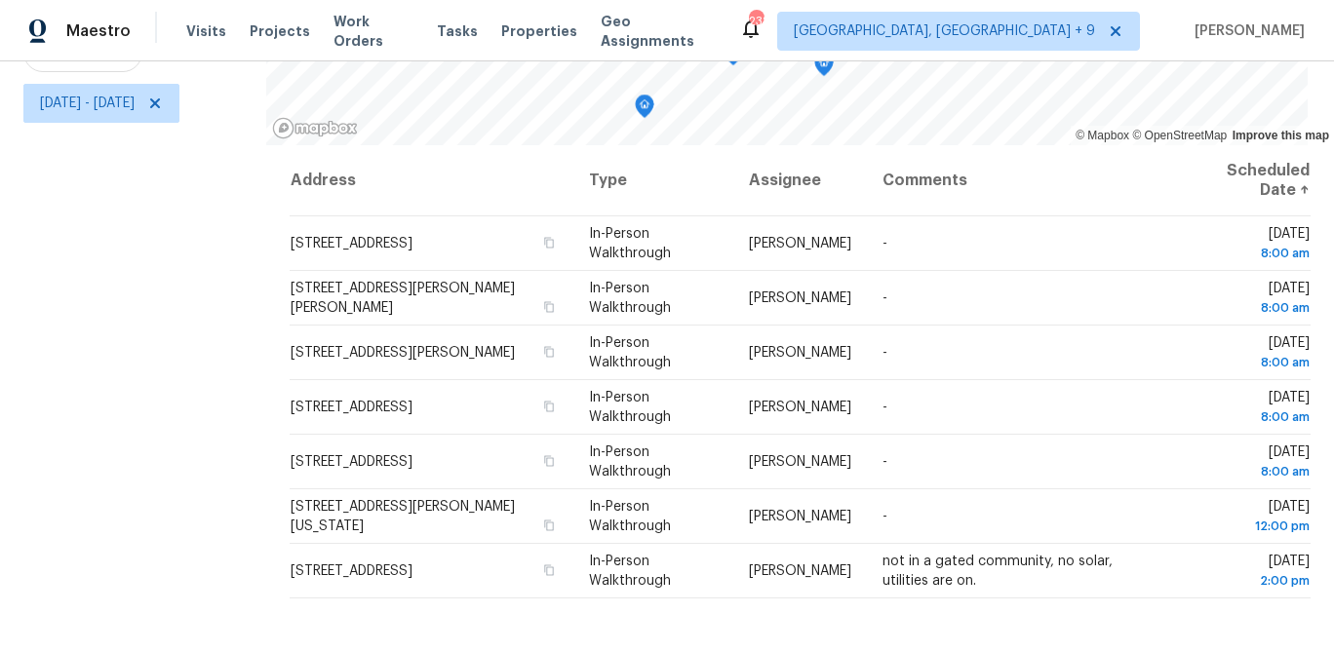
scroll to position [270, 0]
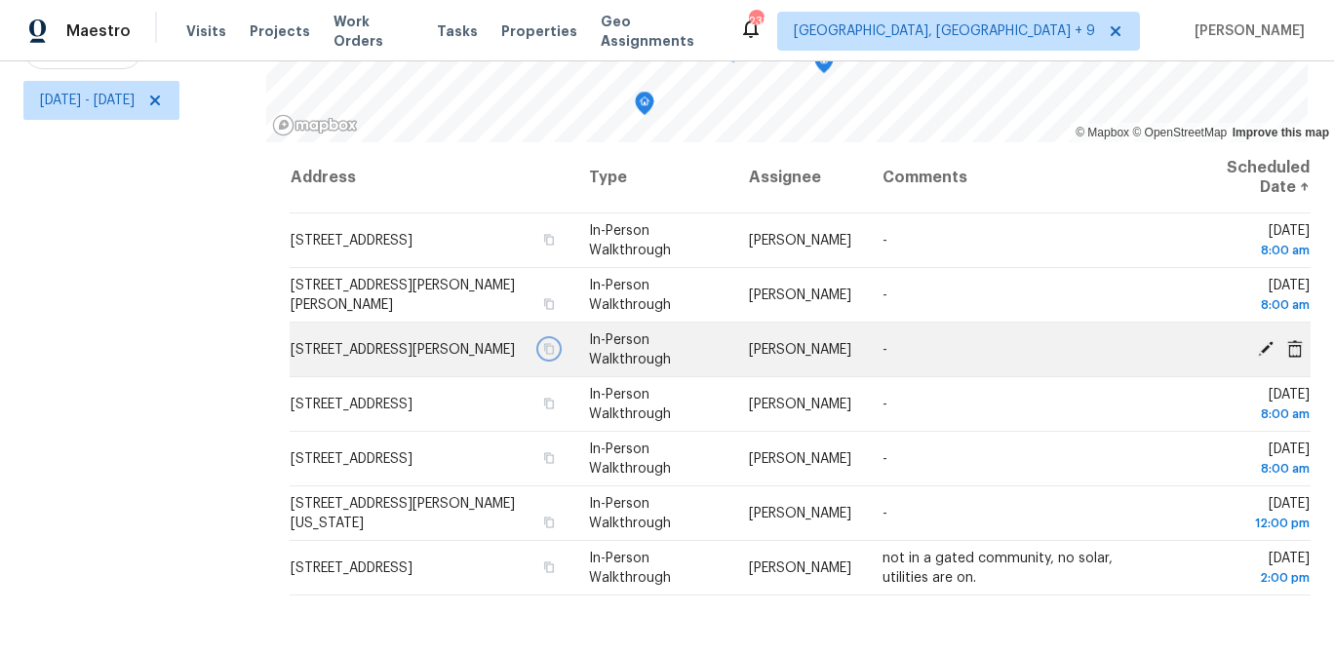
click at [543, 355] on icon "button" at bounding box center [549, 349] width 12 height 12
